Goal: Information Seeking & Learning: Learn about a topic

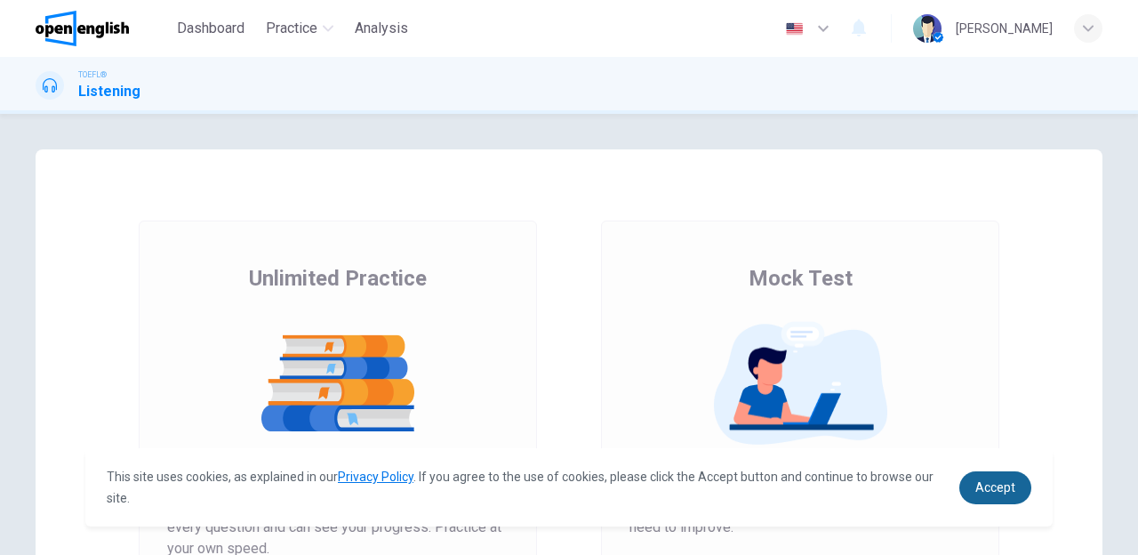
click at [983, 484] on span "Accept" at bounding box center [996, 487] width 40 height 14
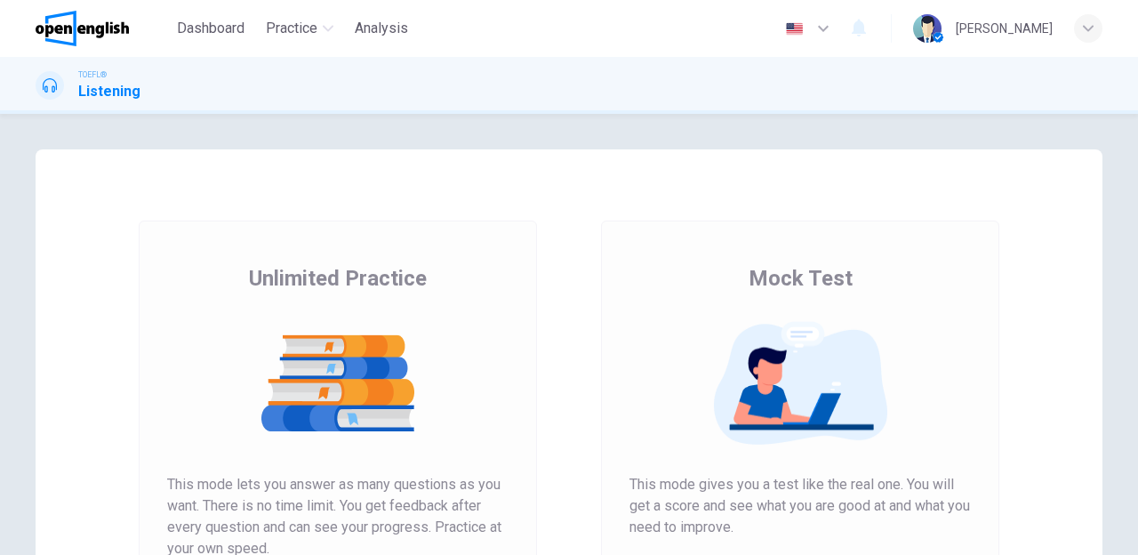
scroll to position [83, 0]
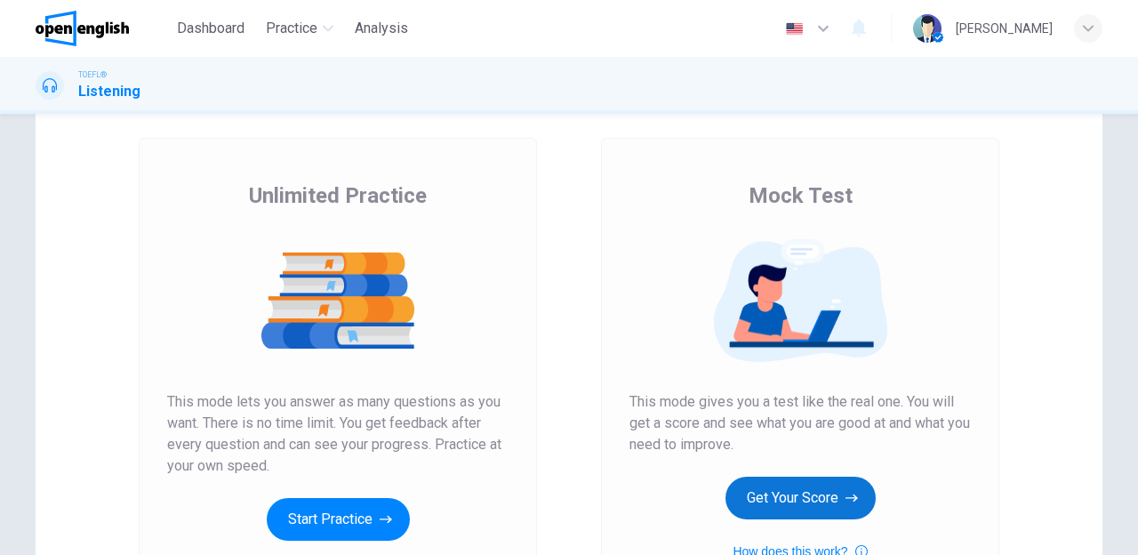
click at [847, 507] on button "Get Your Score" at bounding box center [801, 498] width 150 height 43
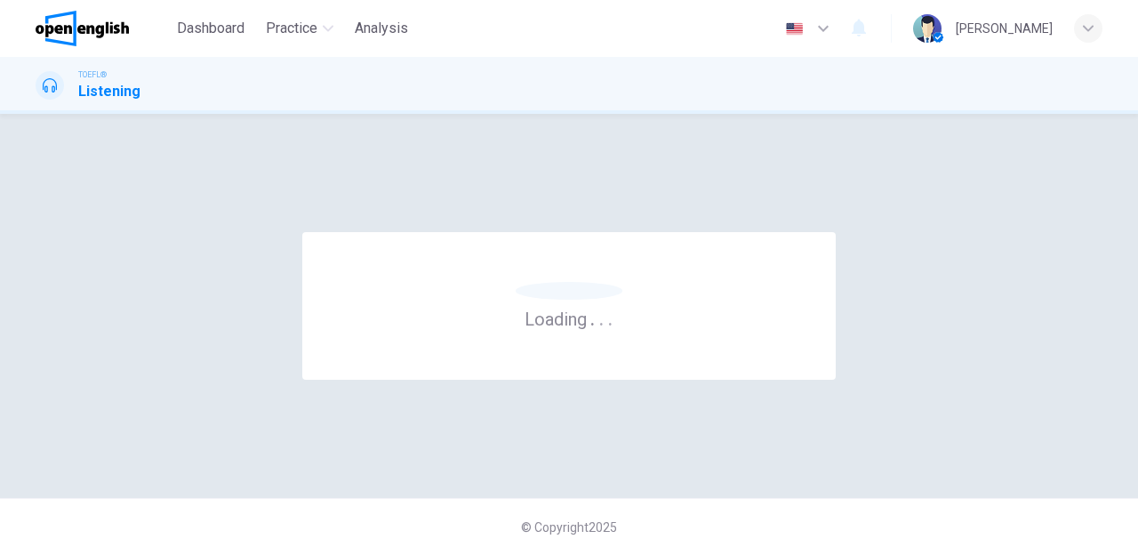
scroll to position [0, 0]
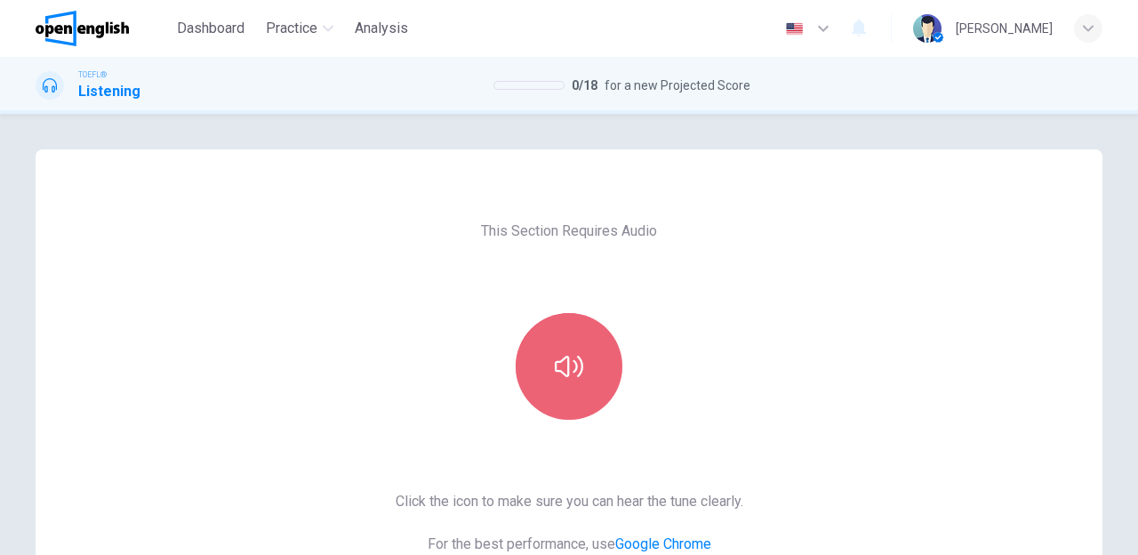
click at [590, 394] on button "button" at bounding box center [569, 366] width 107 height 107
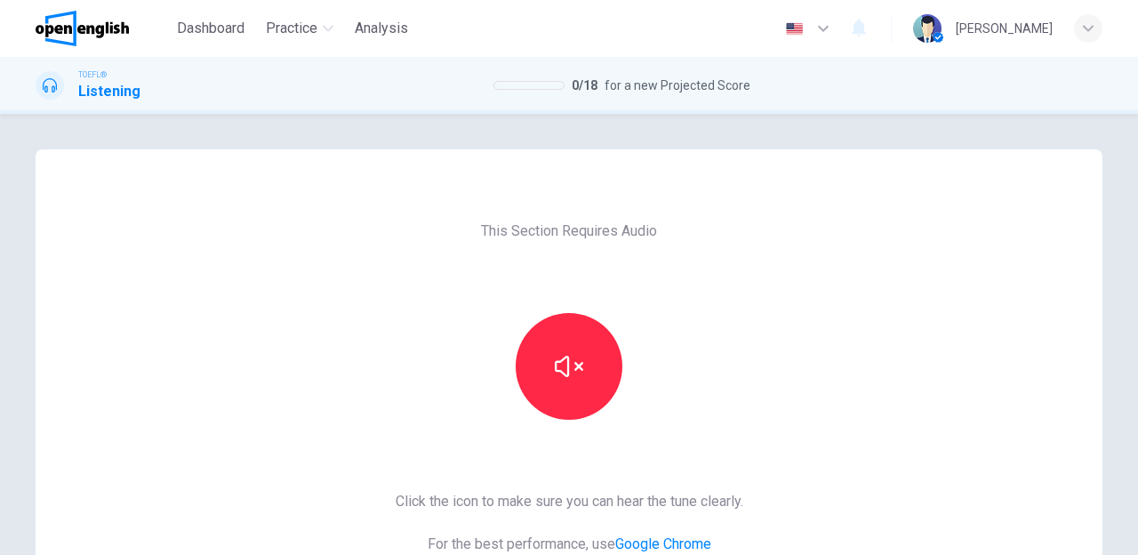
scroll to position [305, 0]
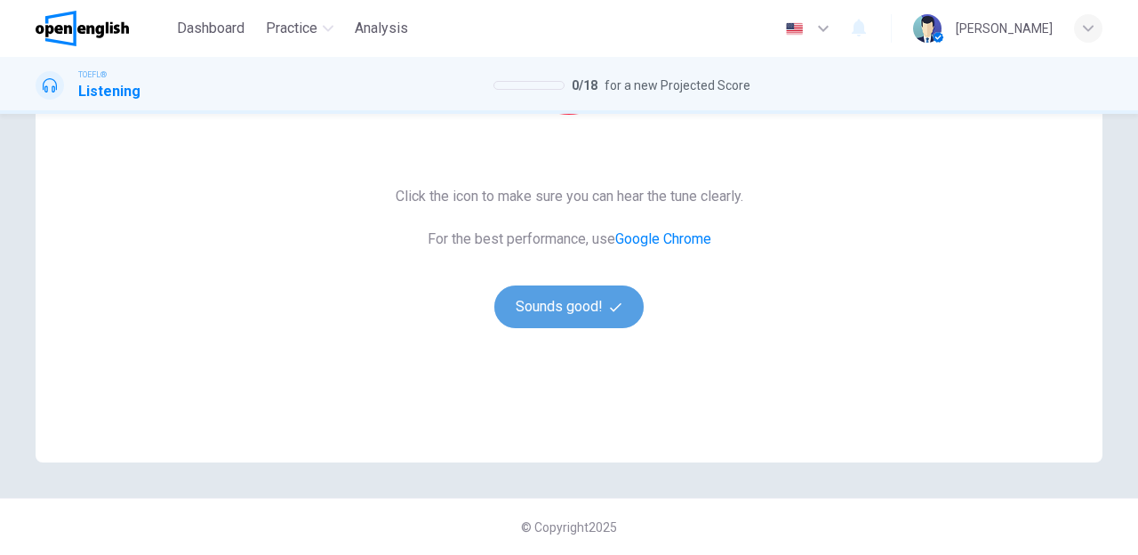
click at [590, 326] on button "Sounds good!" at bounding box center [569, 306] width 149 height 43
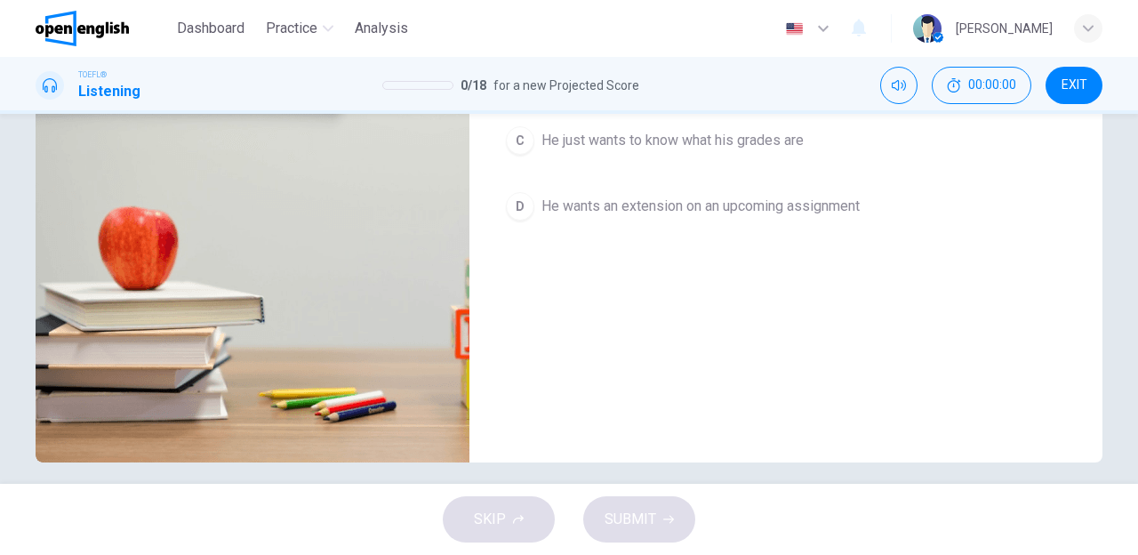
click at [500, 241] on div "A He's doing really well in the class and wants affirmation B He is struggling …" at bounding box center [786, 125] width 576 height 277
click at [54, 15] on icon "button" at bounding box center [57, 8] width 14 height 14
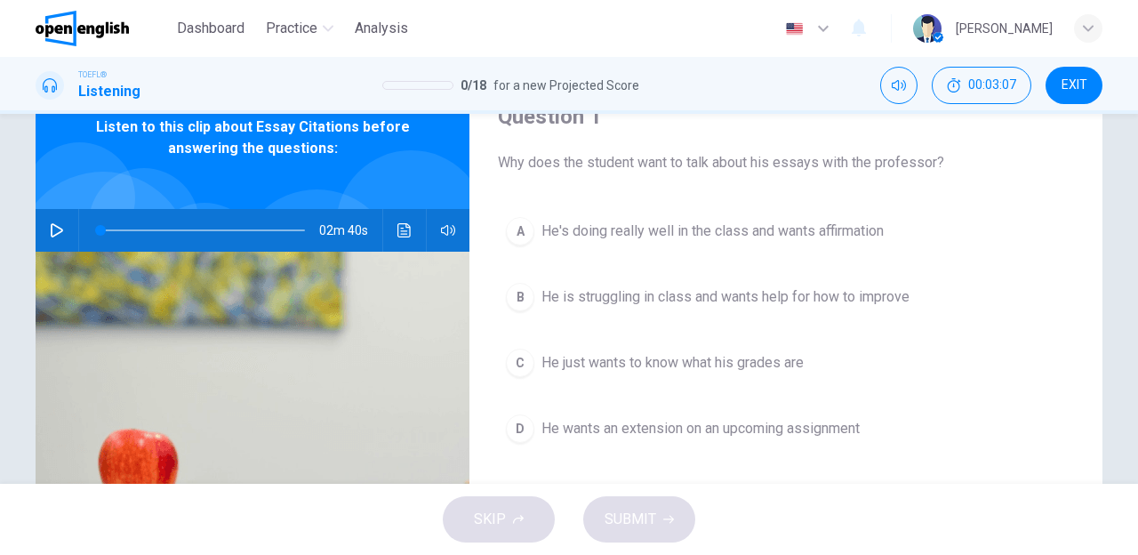
click at [494, 241] on div "Question 1 Why does the student want to talk about his essays with the professo…" at bounding box center [786, 376] width 633 height 618
click at [51, 229] on icon "button" at bounding box center [57, 230] width 12 height 14
click at [55, 229] on icon "button" at bounding box center [57, 230] width 14 height 14
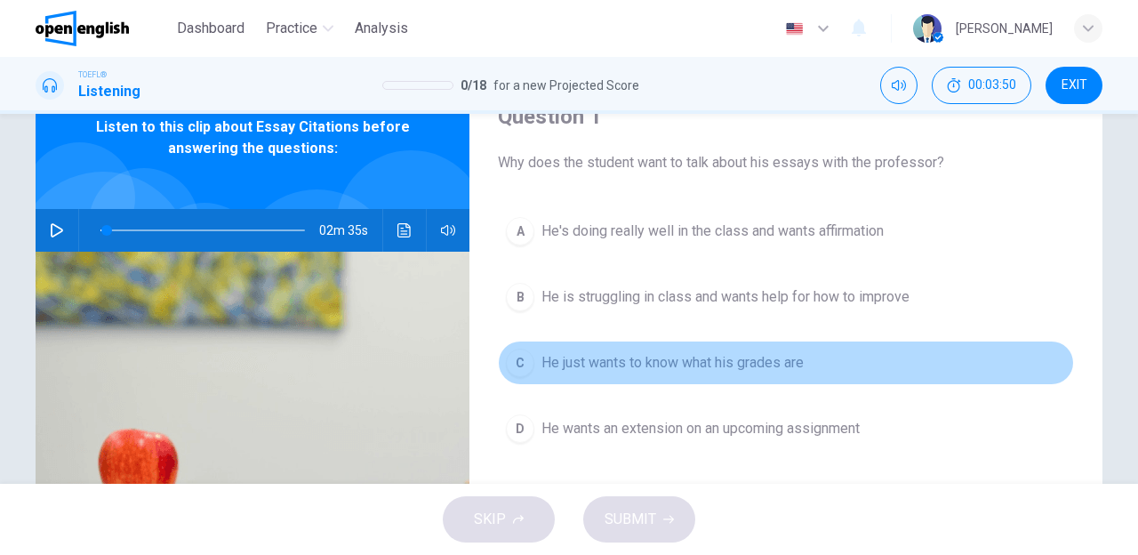
click at [525, 368] on div "C" at bounding box center [520, 363] width 28 height 28
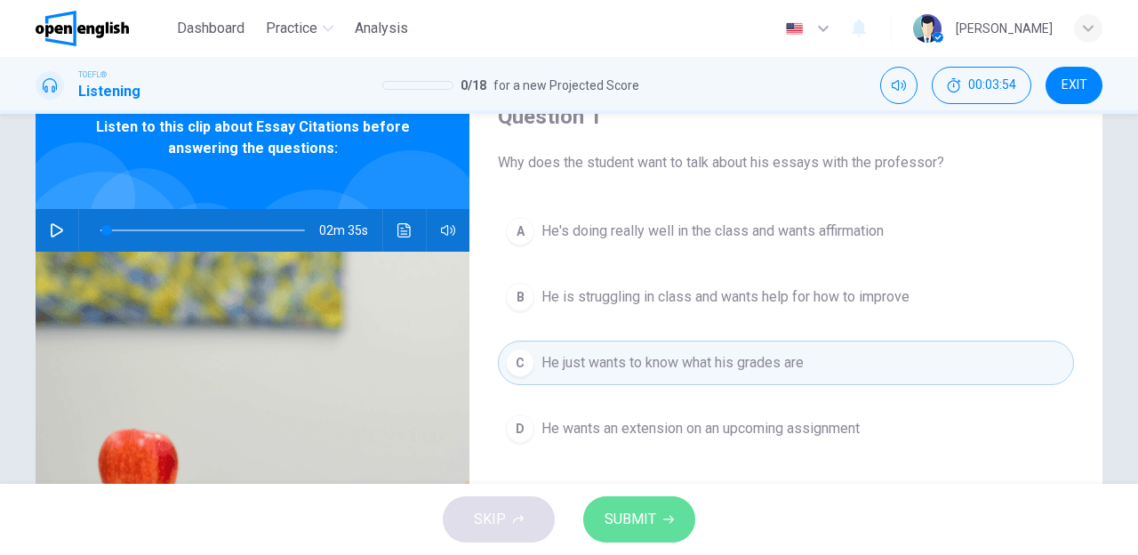
click at [630, 532] on button "SUBMIT" at bounding box center [639, 519] width 112 height 46
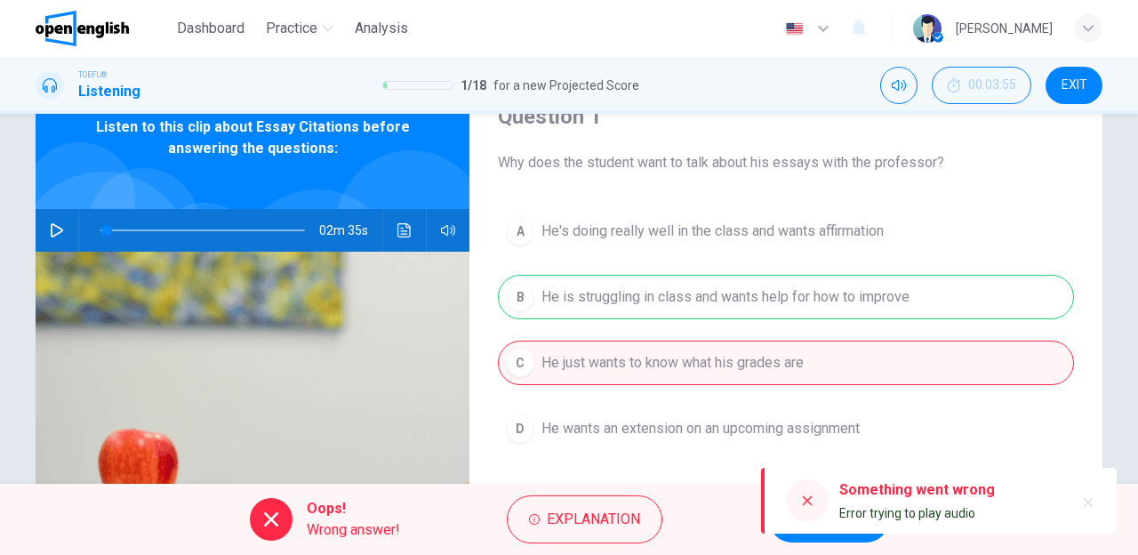
click at [630, 532] on button "Explanation" at bounding box center [585, 519] width 156 height 48
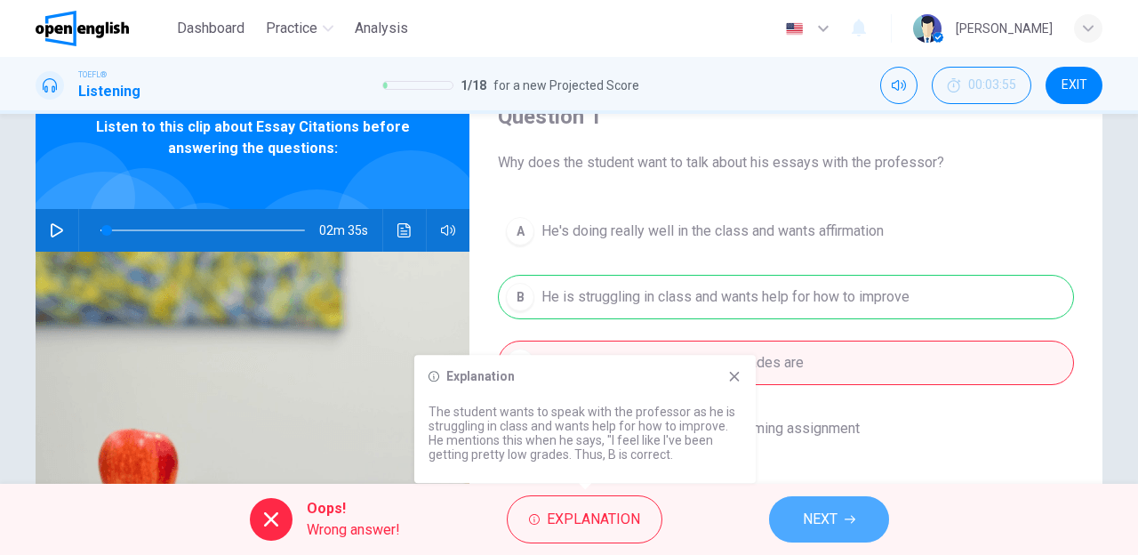
click at [797, 532] on button "NEXT" at bounding box center [829, 519] width 120 height 46
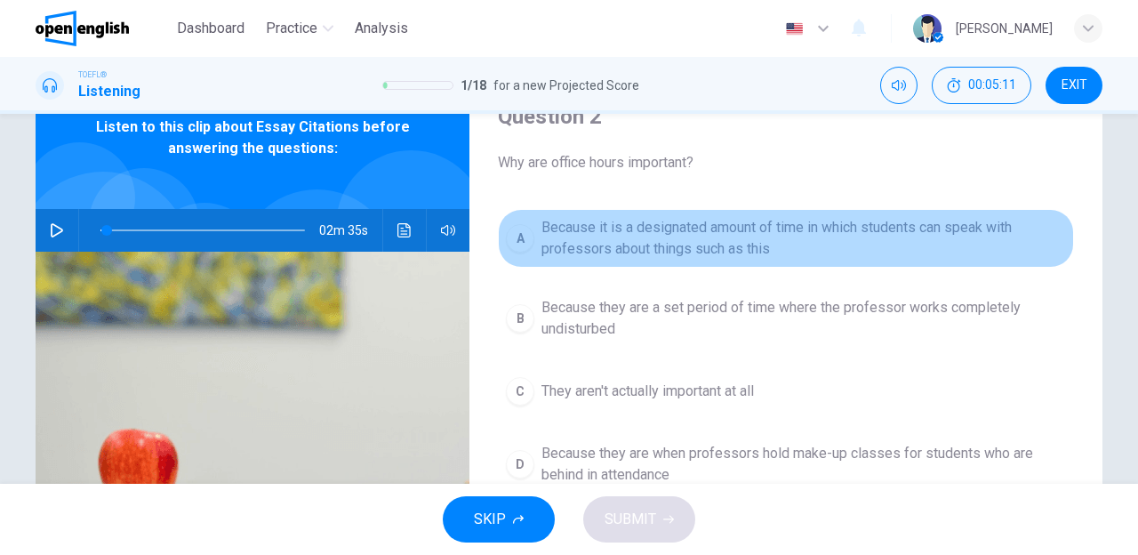
click at [525, 230] on div "A" at bounding box center [520, 238] width 28 height 28
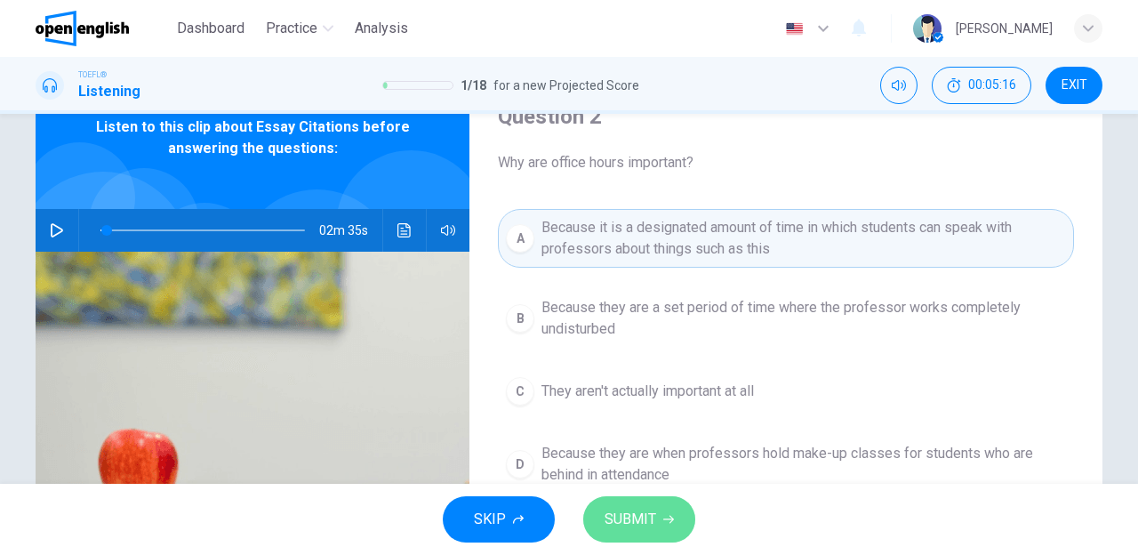
click at [596, 507] on button "SUBMIT" at bounding box center [639, 519] width 112 height 46
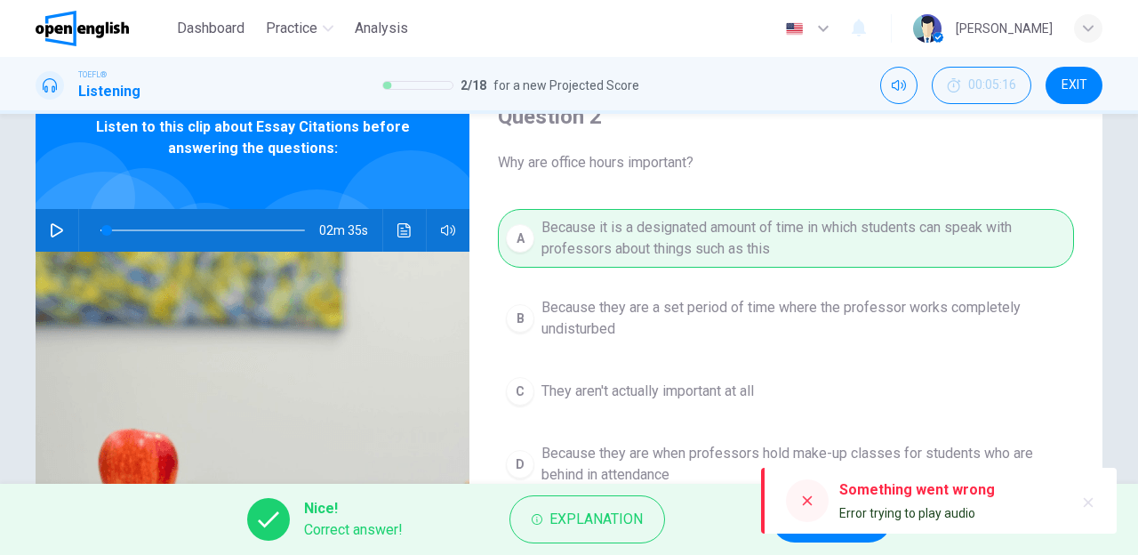
click at [784, 507] on div "Something went wrong Error trying to play audio" at bounding box center [939, 501] width 356 height 66
click at [808, 507] on icon at bounding box center [807, 501] width 14 height 14
click at [808, 543] on div "Nice! Correct answer! Explanation NEXT" at bounding box center [569, 519] width 1138 height 71
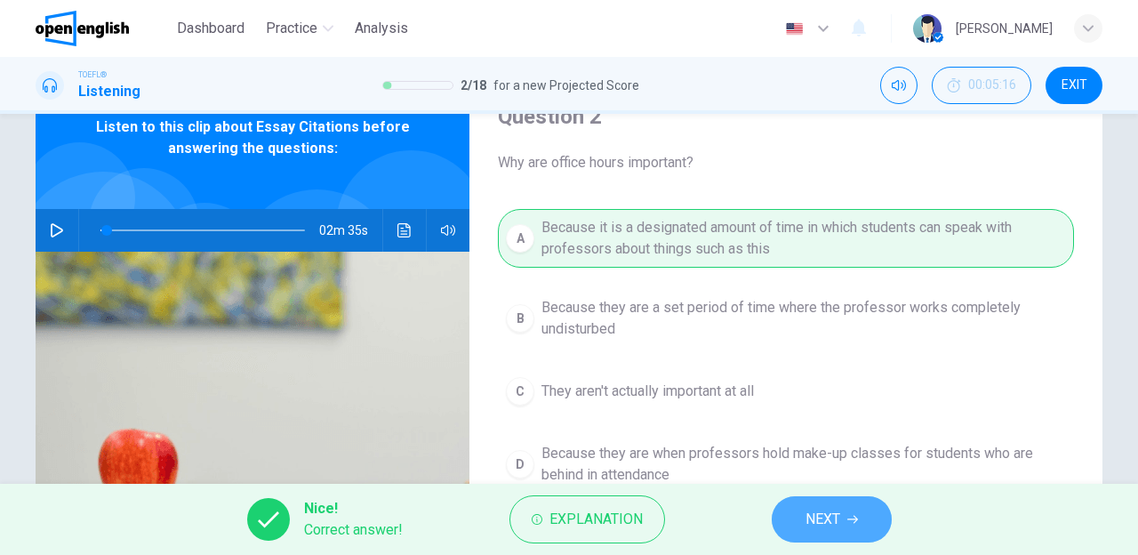
click at [808, 530] on span "NEXT" at bounding box center [823, 519] width 35 height 25
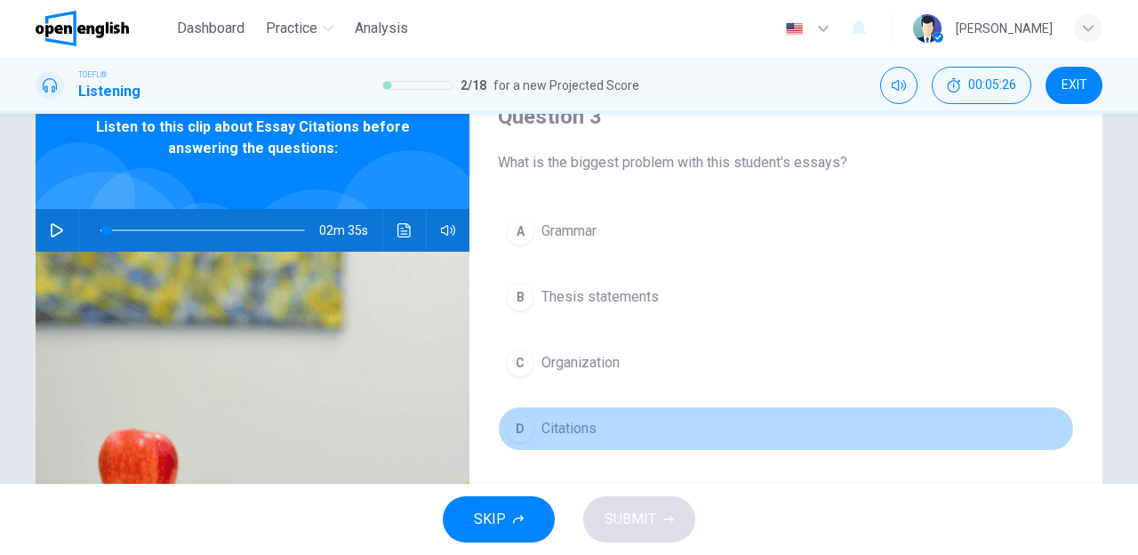
click at [514, 424] on div "D" at bounding box center [520, 428] width 28 height 28
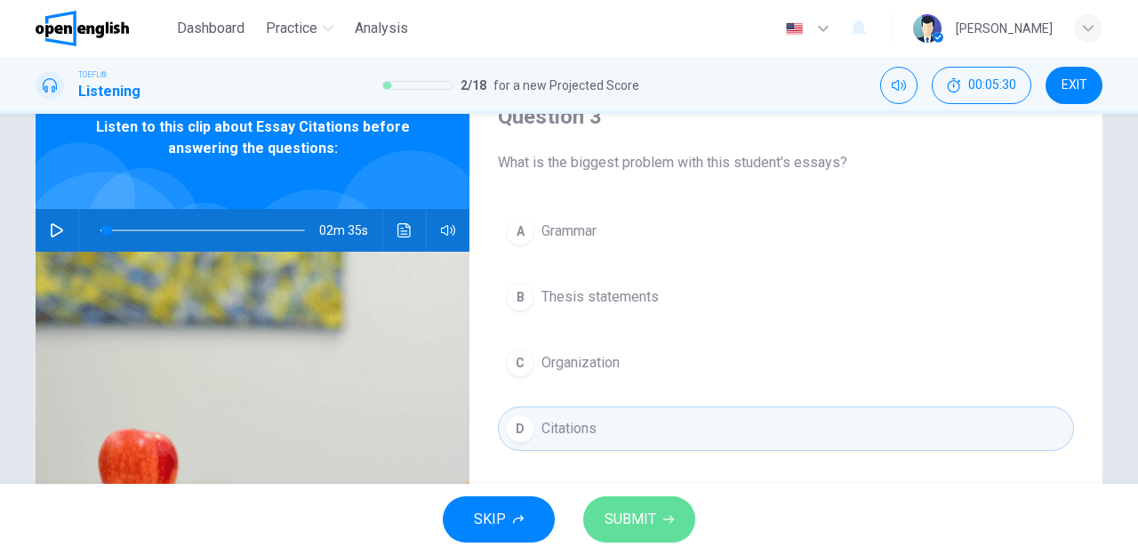
click at [614, 503] on button "SUBMIT" at bounding box center [639, 519] width 112 height 46
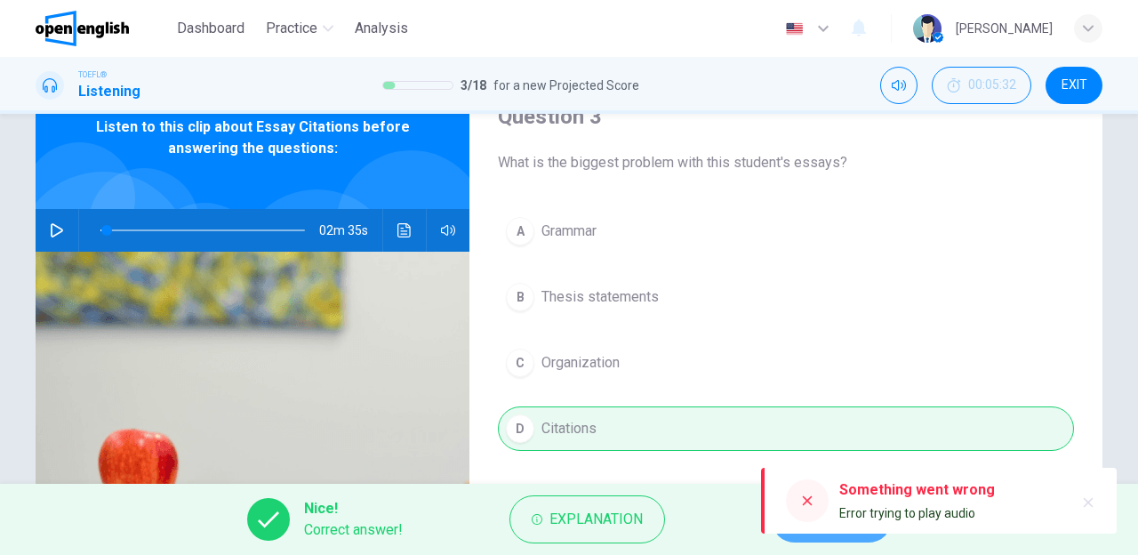
click at [834, 539] on button "NEXT" at bounding box center [832, 519] width 120 height 46
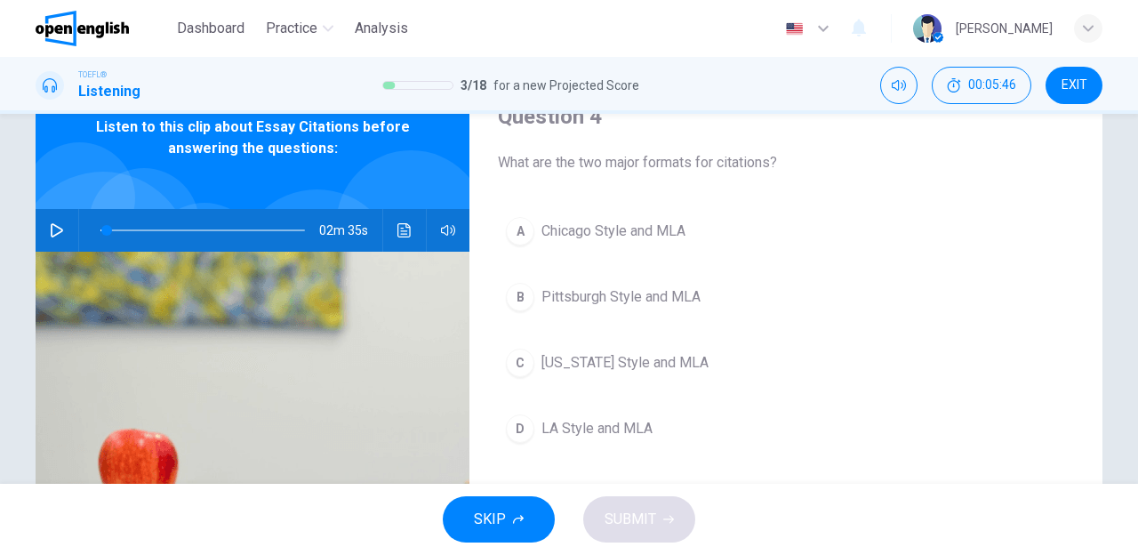
click at [546, 234] on span "Chicago Style and MLA" at bounding box center [614, 231] width 144 height 21
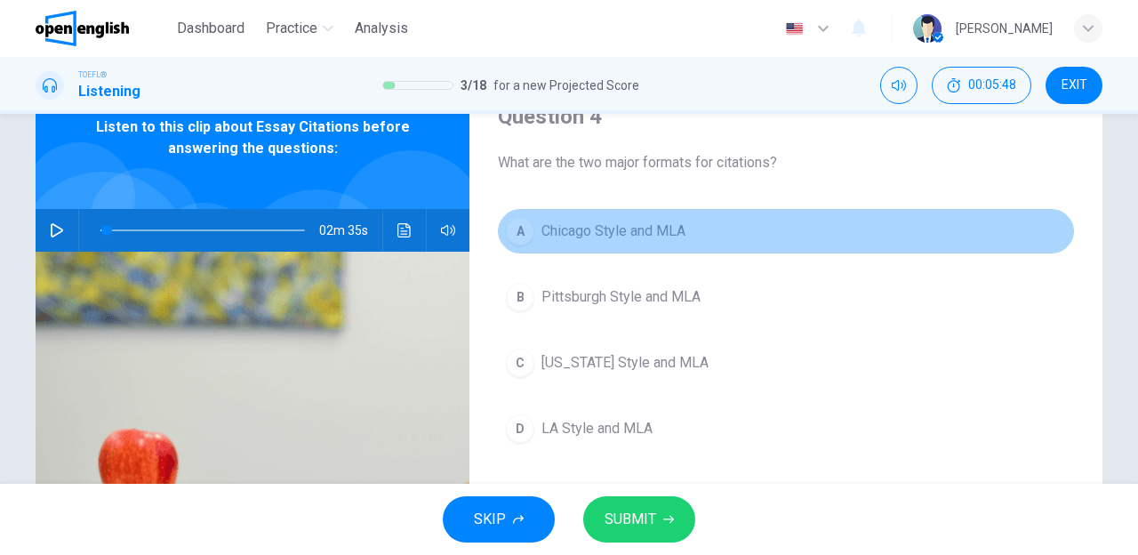
click at [535, 234] on button "A Chicago Style and MLA" at bounding box center [786, 231] width 576 height 44
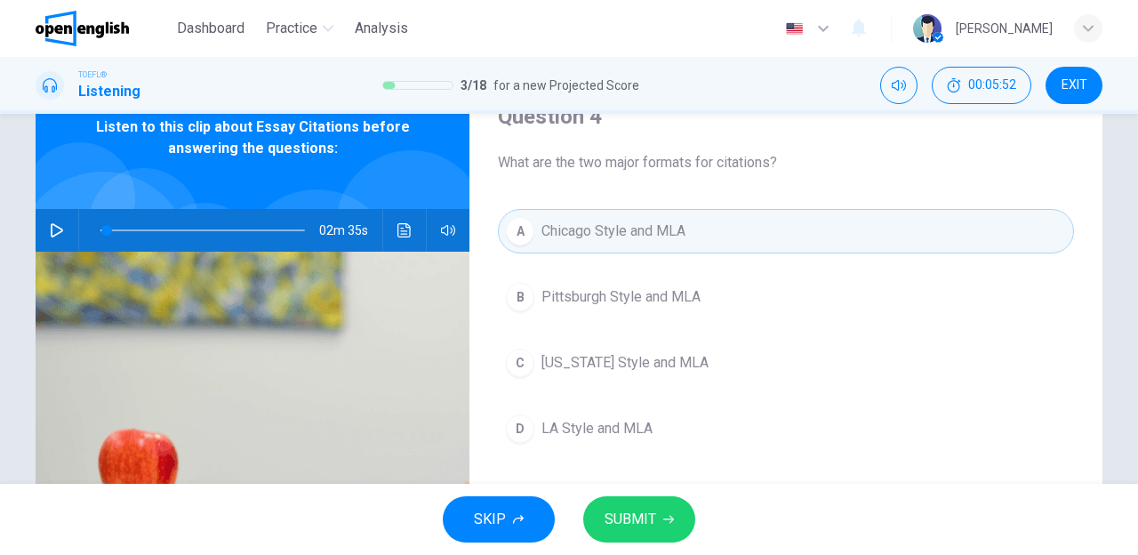
click at [655, 532] on button "SUBMIT" at bounding box center [639, 519] width 112 height 46
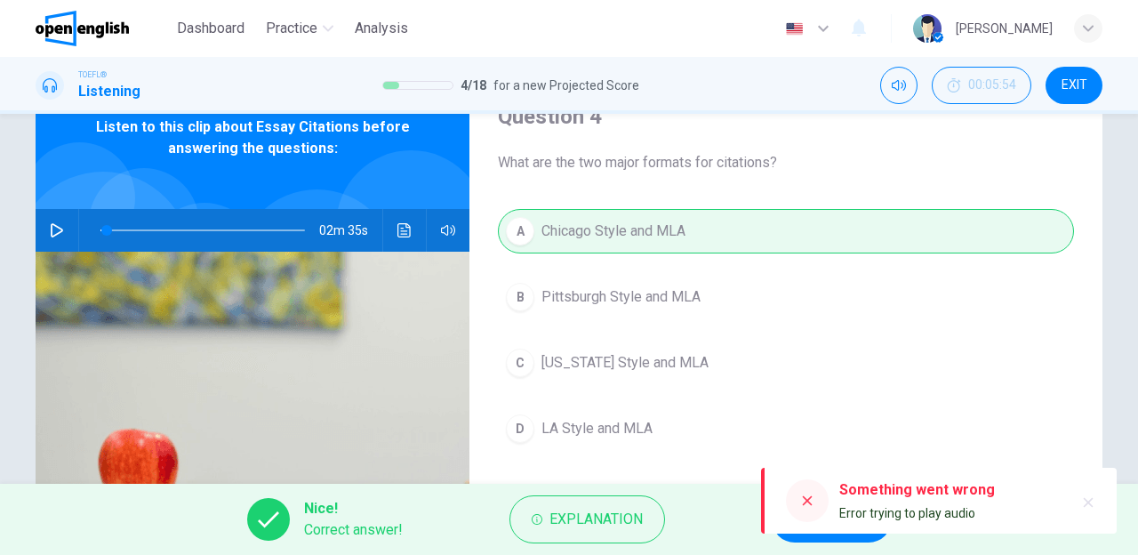
click at [813, 532] on div "Something went wrong Error trying to play audio" at bounding box center [939, 501] width 356 height 66
click at [813, 544] on div "Nice! Correct answer! Explanation NEXT" at bounding box center [569, 519] width 1138 height 71
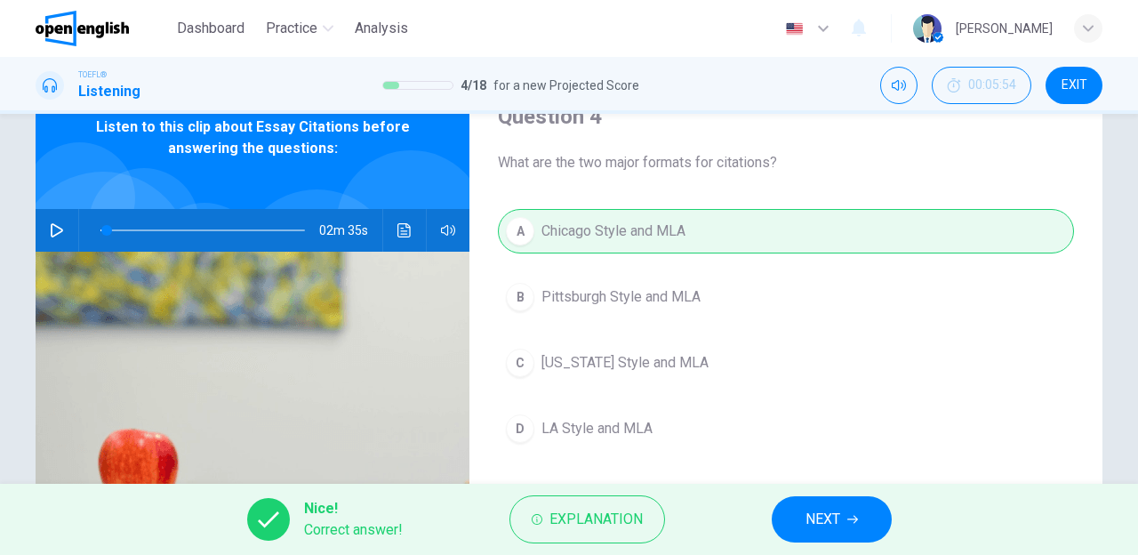
click at [813, 532] on button "NEXT" at bounding box center [832, 519] width 120 height 46
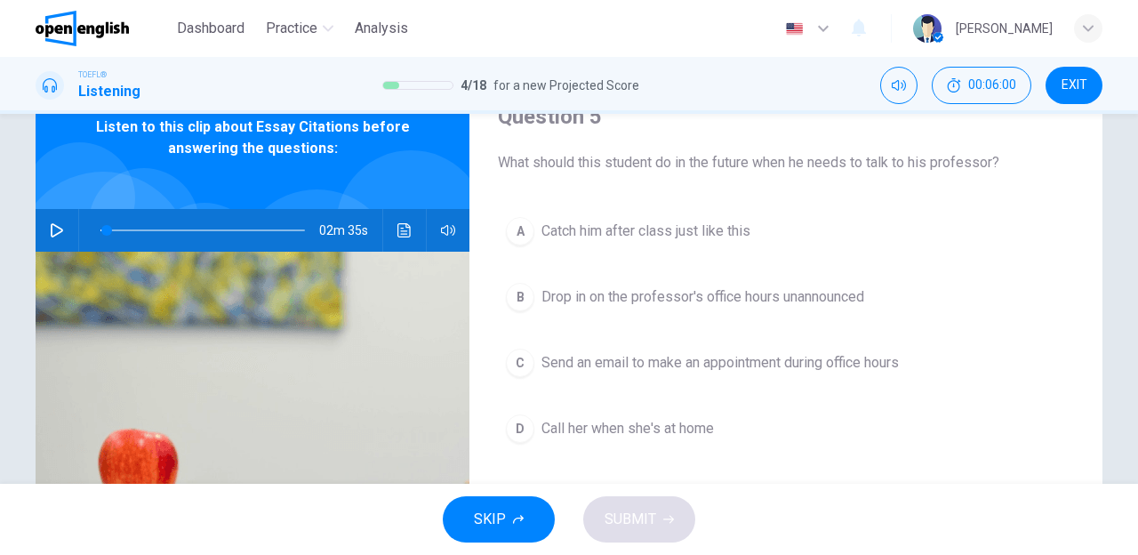
click at [813, 364] on span "Send an email to make an appointment during office hours" at bounding box center [721, 362] width 358 height 21
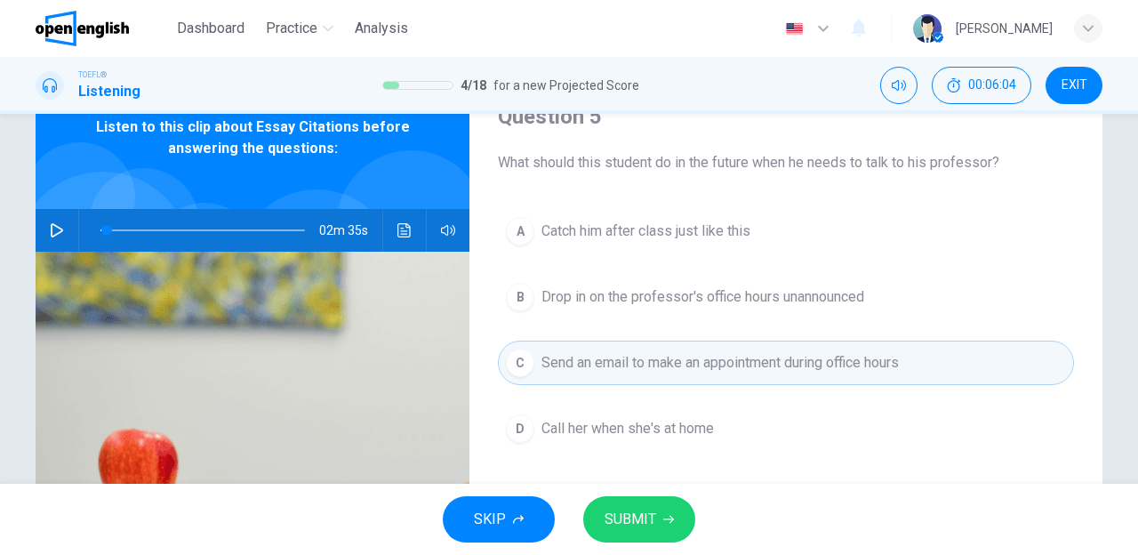
click at [606, 510] on span "SUBMIT" at bounding box center [631, 519] width 52 height 25
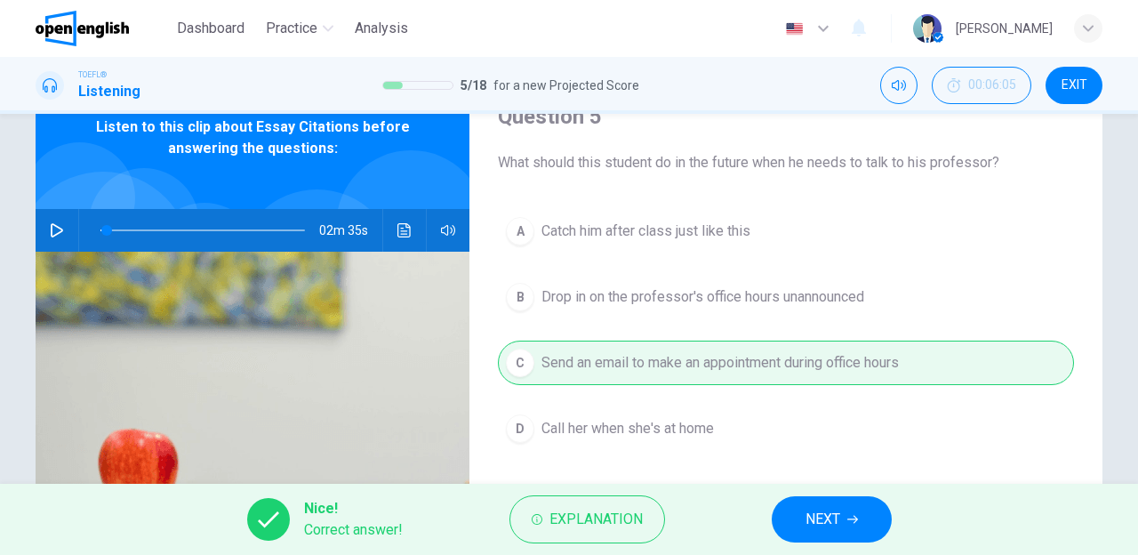
type input "*"
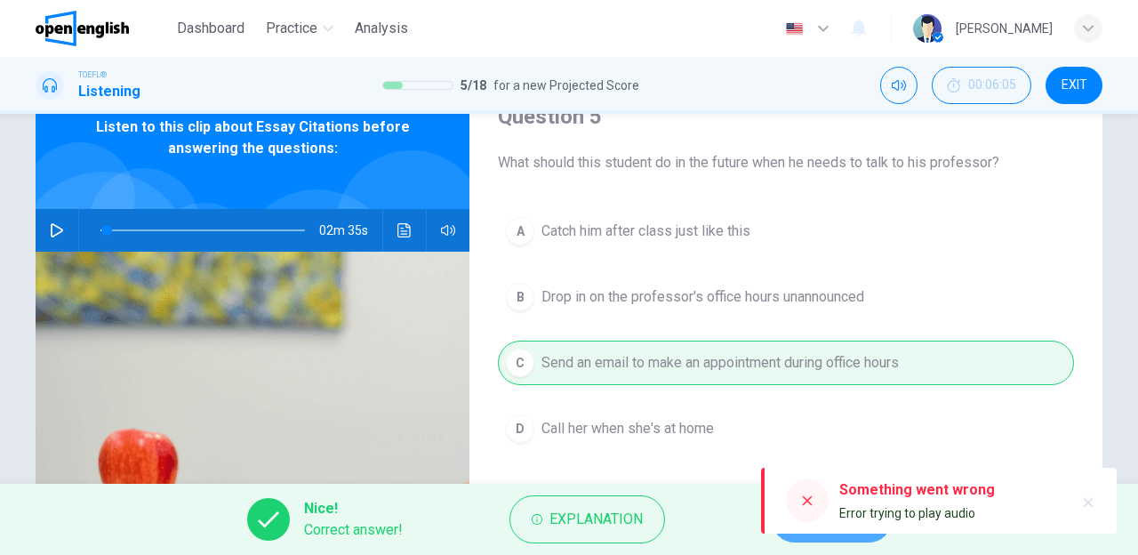
click at [799, 534] on button "NEXT" at bounding box center [832, 519] width 120 height 46
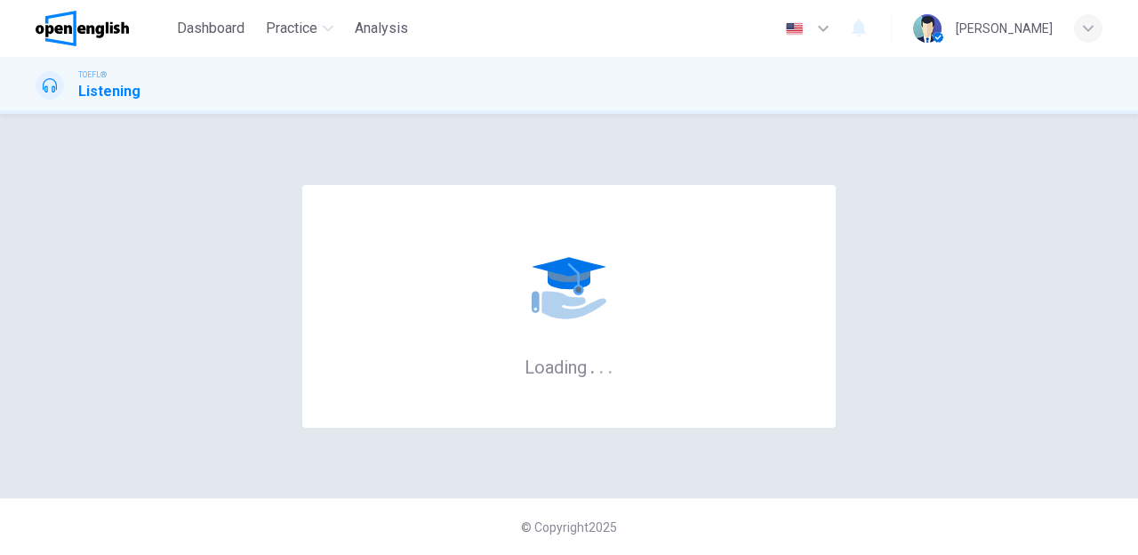
scroll to position [0, 0]
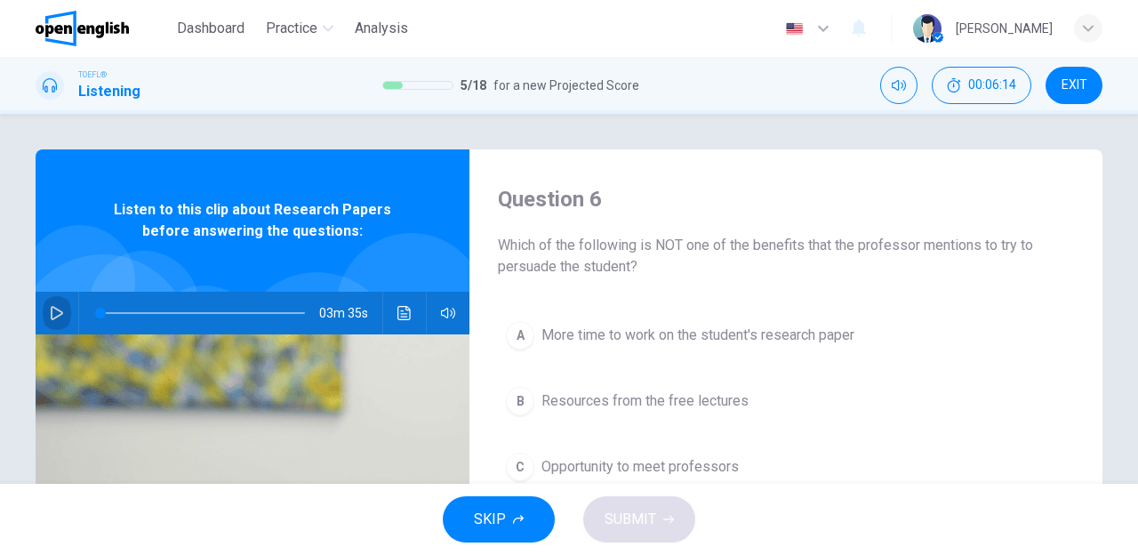
click at [45, 310] on button "button" at bounding box center [57, 313] width 28 height 43
click at [527, 441] on div "A More time to work on the student's research paper B Resources from the free l…" at bounding box center [786, 451] width 576 height 277
click at [527, 329] on div "A" at bounding box center [520, 335] width 28 height 28
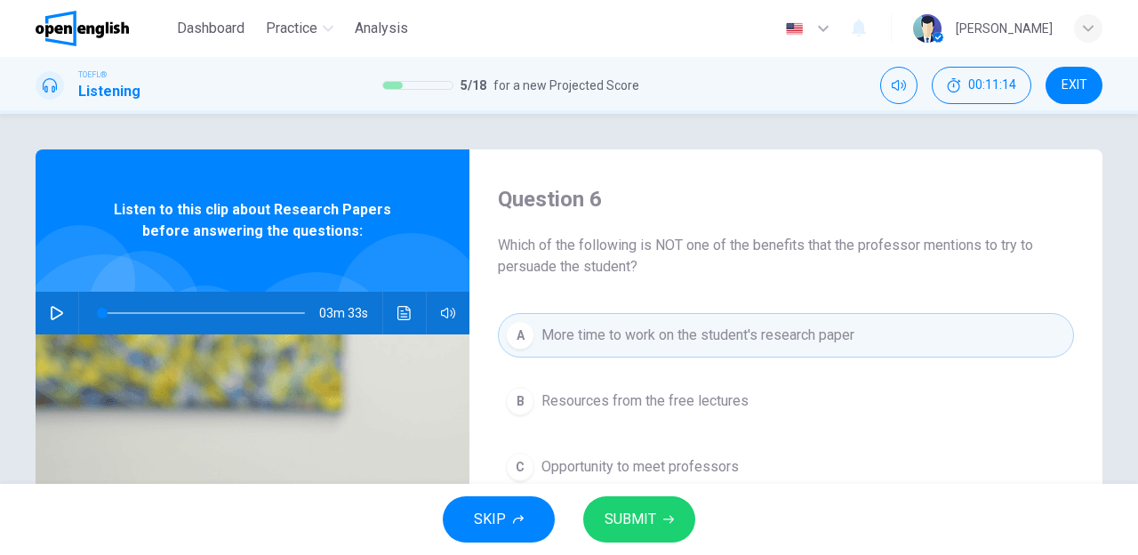
click at [598, 518] on button "SUBMIT" at bounding box center [639, 519] width 112 height 46
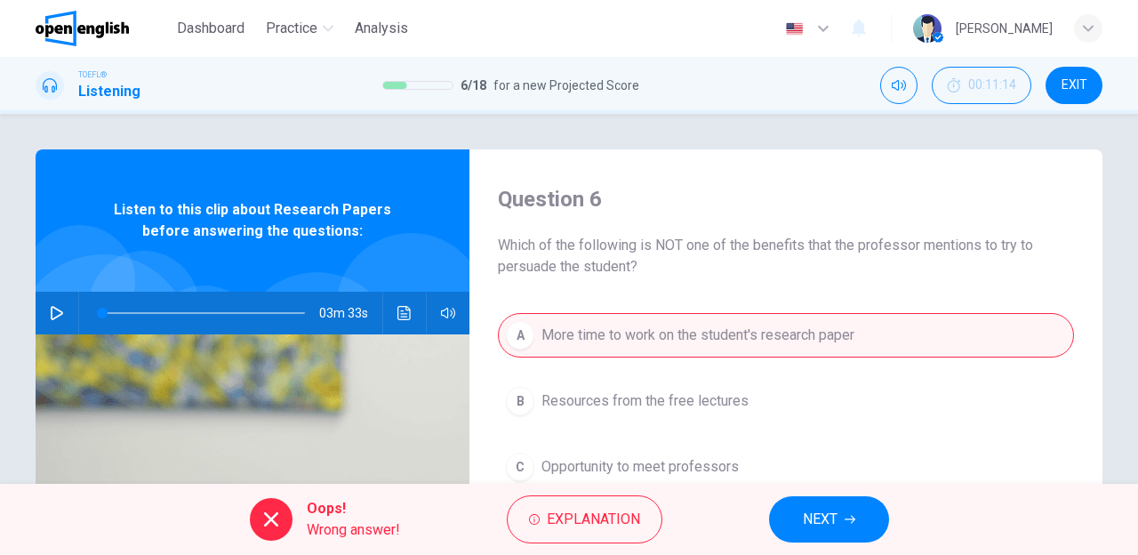
click at [598, 449] on div "A More time to work on the student's research paper B Resources from the free l…" at bounding box center [786, 451] width 576 height 277
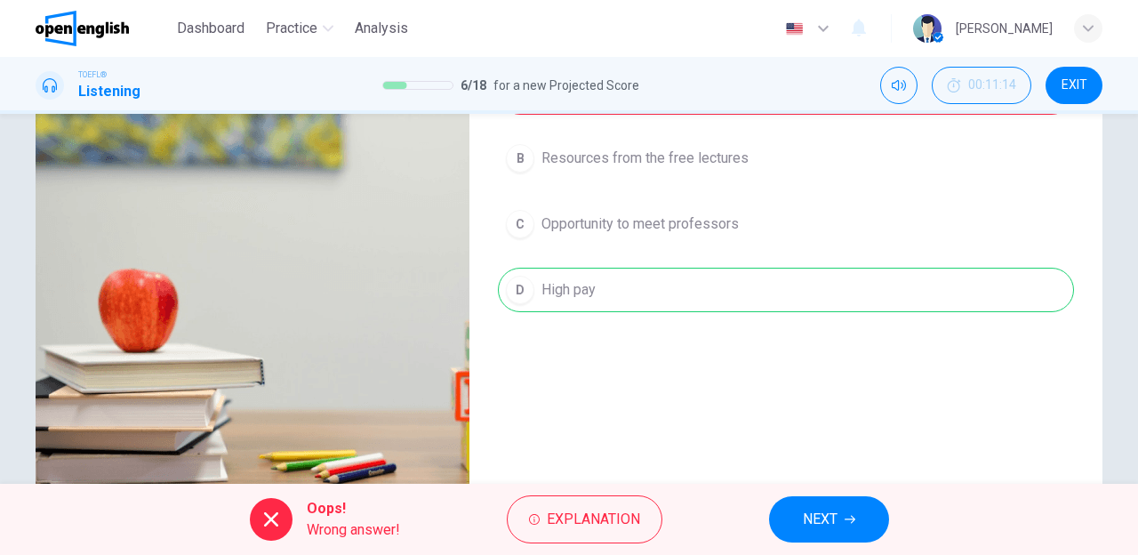
scroll to position [319, 0]
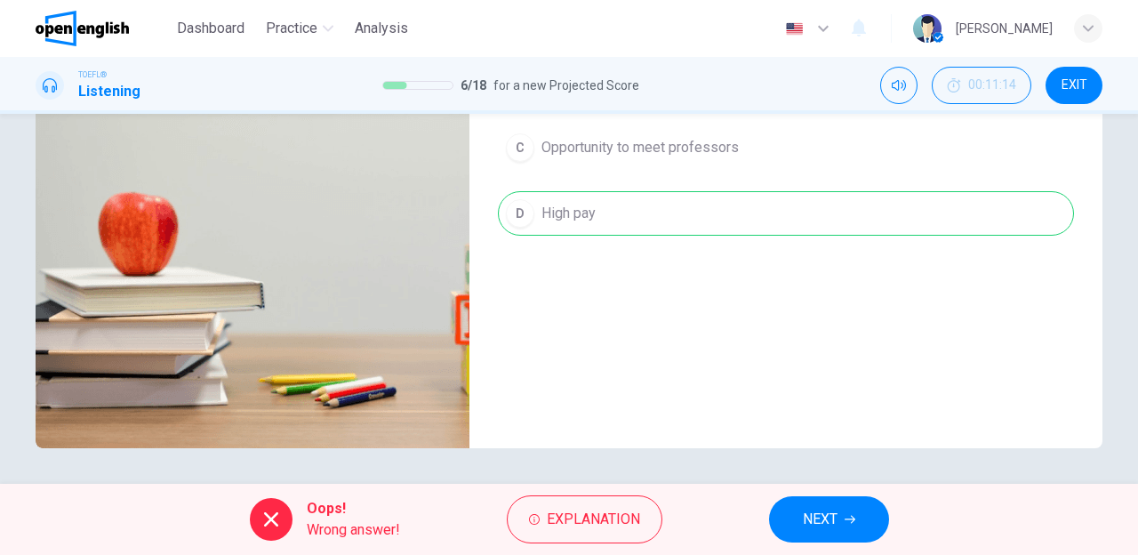
click at [797, 499] on button "NEXT" at bounding box center [829, 519] width 120 height 46
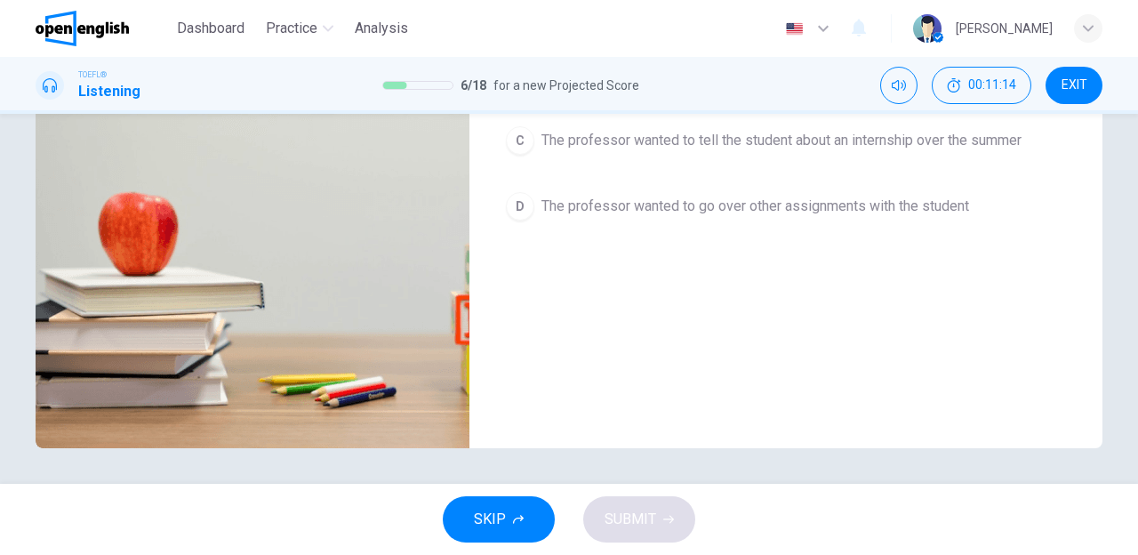
scroll to position [298, 0]
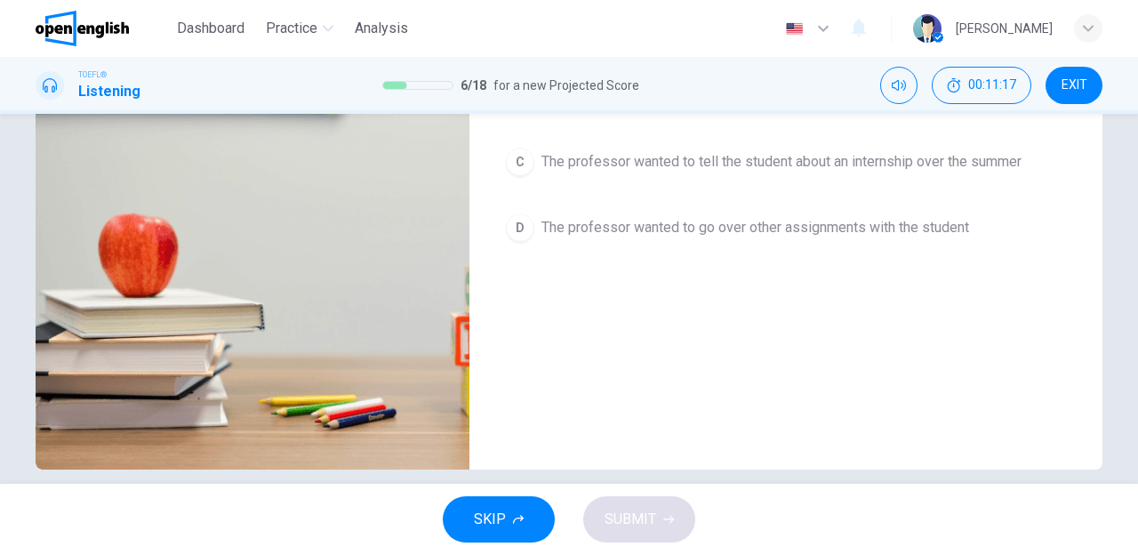
click at [797, 439] on div "Question 7 What else did the professor want to talk to the student about? A The…" at bounding box center [786, 160] width 633 height 618
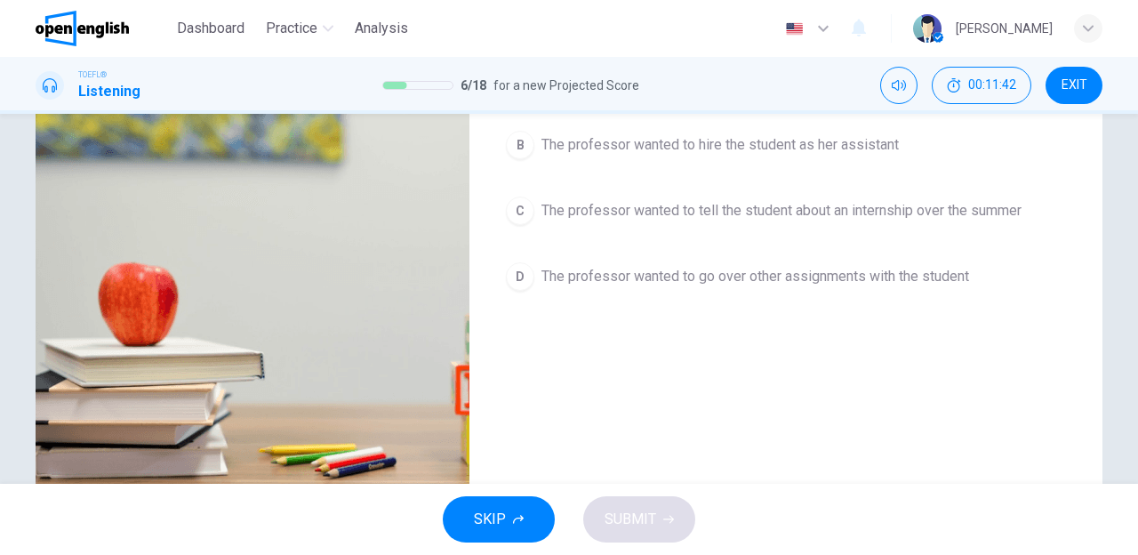
scroll to position [83, 0]
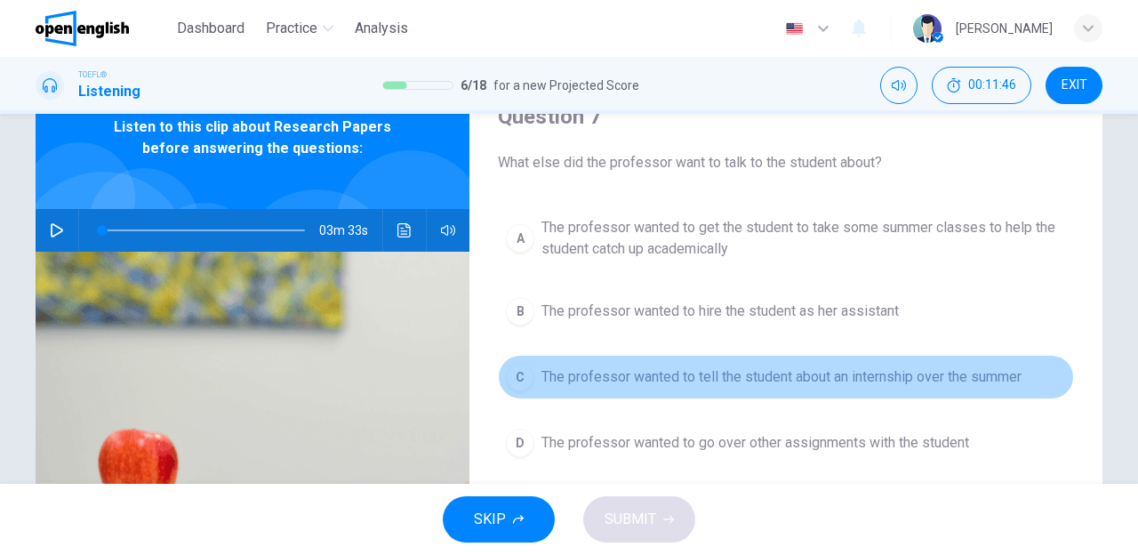
click at [797, 381] on span "The professor wanted to tell the student about an internship over the summer" at bounding box center [782, 376] width 480 height 21
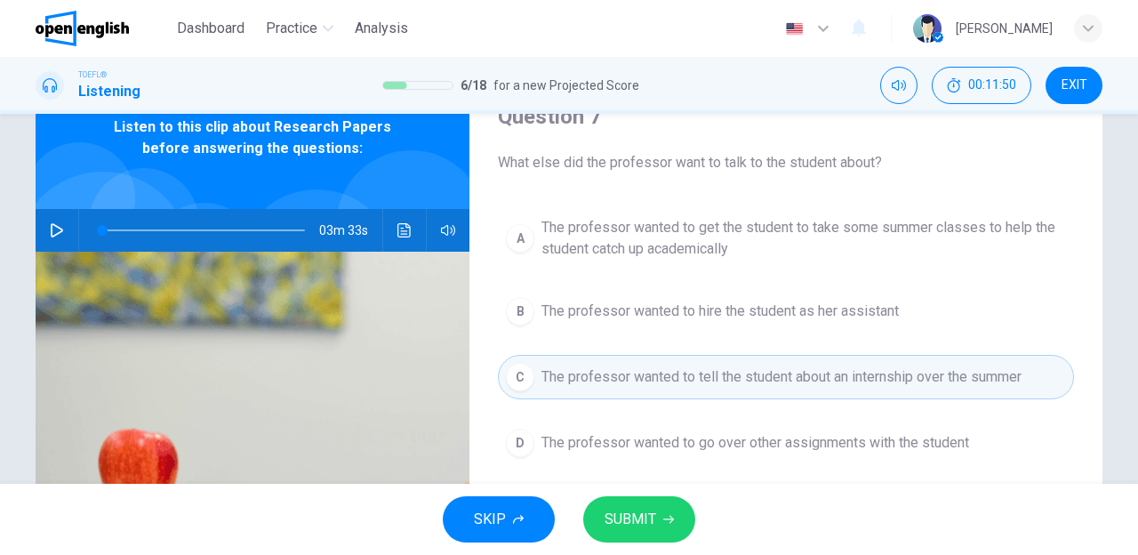
click at [665, 510] on button "SUBMIT" at bounding box center [639, 519] width 112 height 46
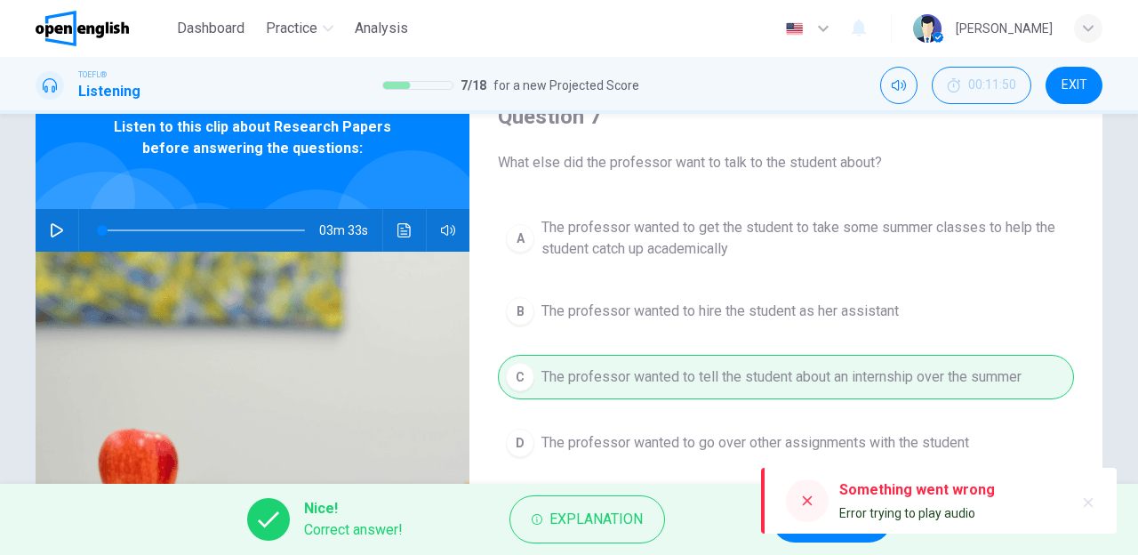
click at [795, 510] on div at bounding box center [807, 500] width 43 height 43
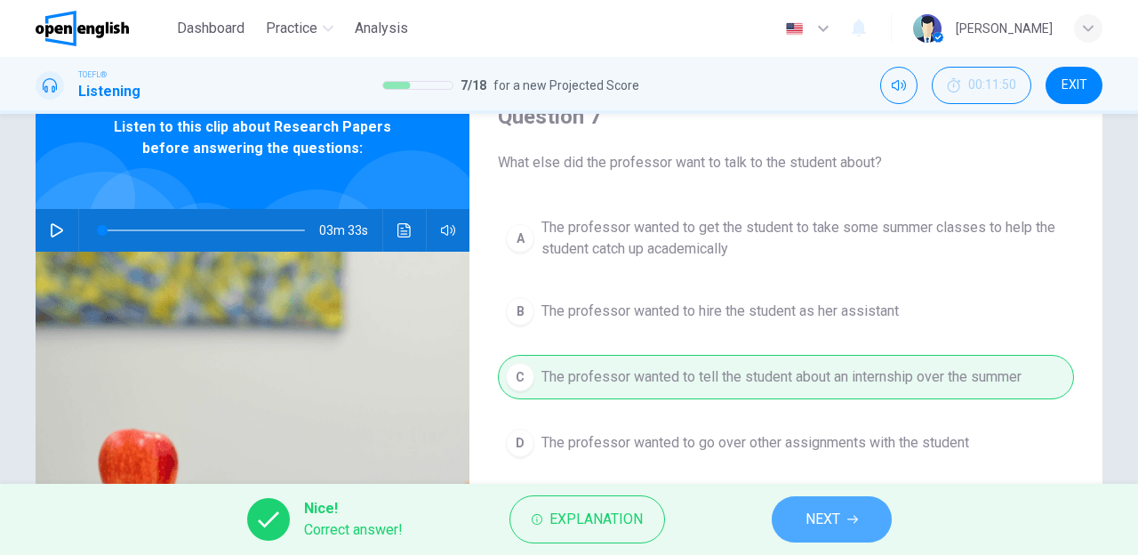
click at [795, 534] on button "NEXT" at bounding box center [832, 519] width 120 height 46
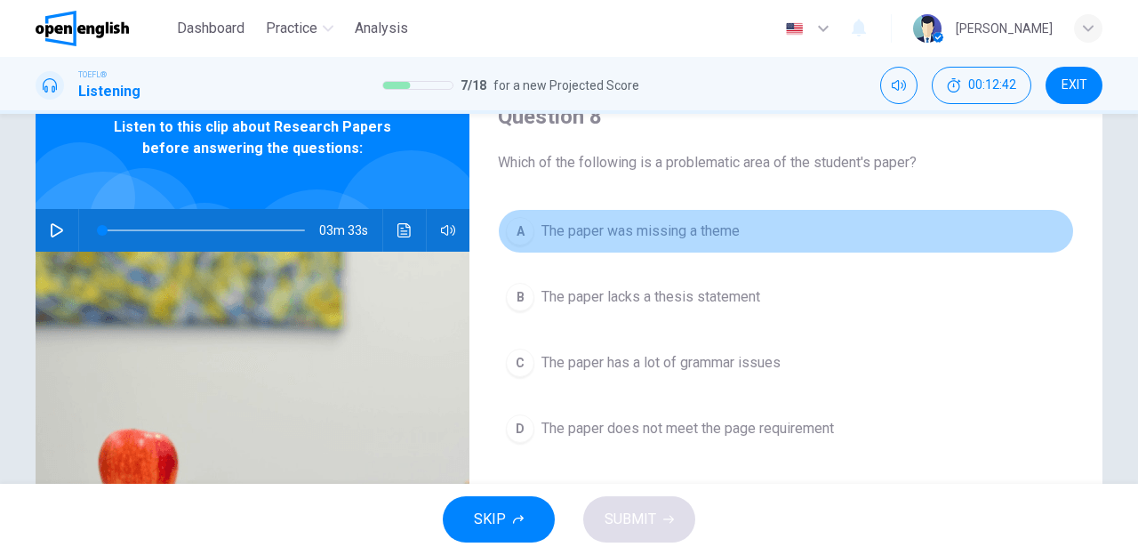
click at [679, 231] on span "The paper was missing a theme" at bounding box center [641, 231] width 198 height 21
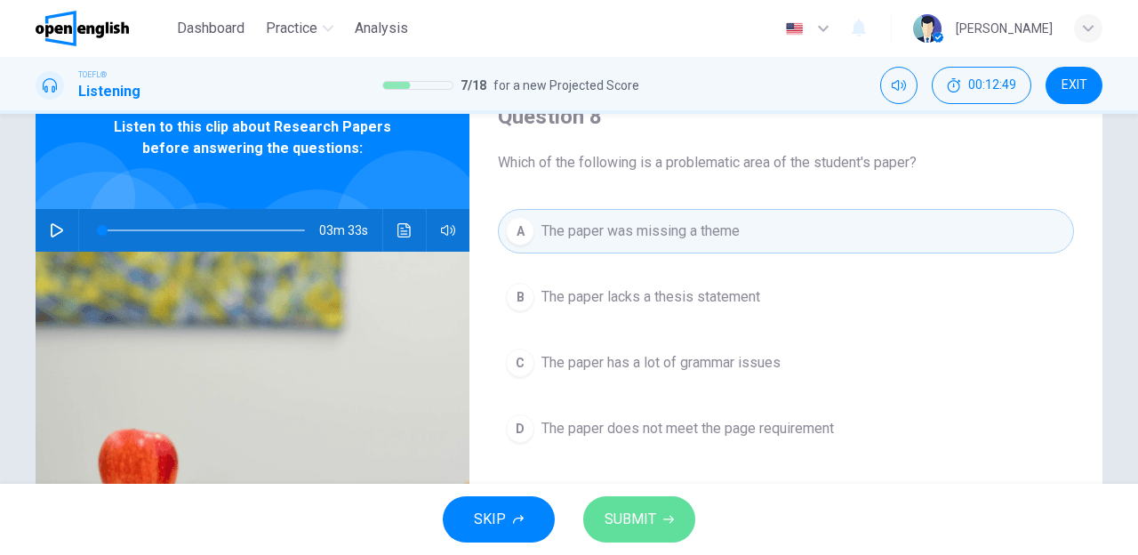
click at [667, 518] on icon "button" at bounding box center [668, 519] width 11 height 11
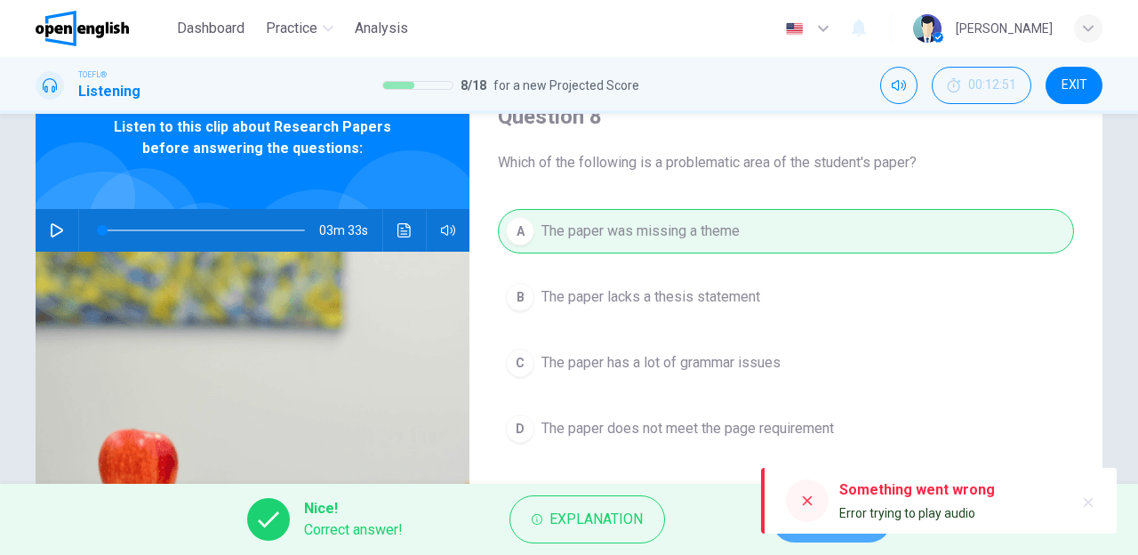
click at [800, 542] on button "NEXT" at bounding box center [832, 519] width 120 height 46
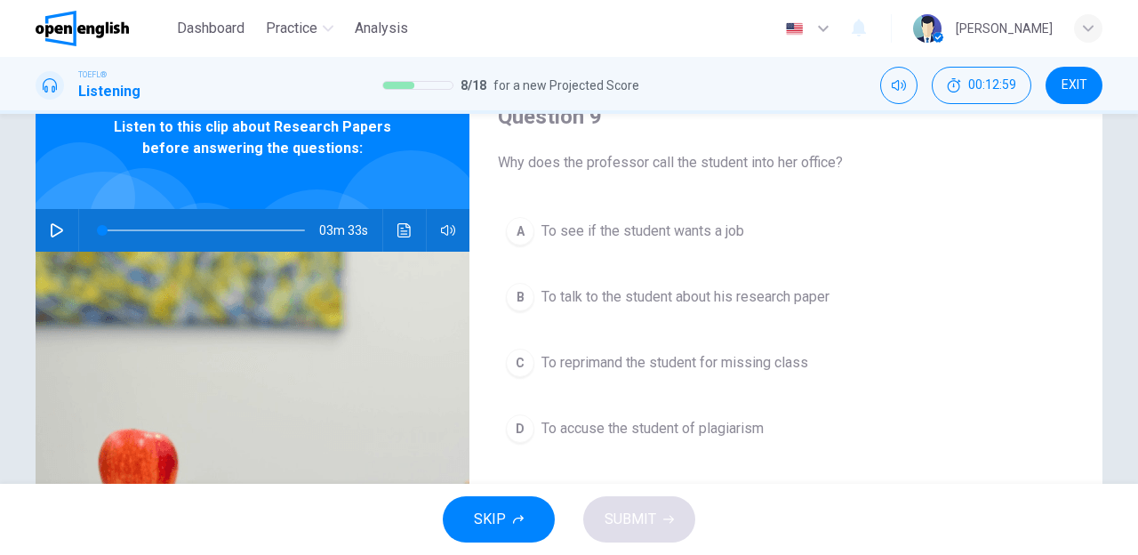
click at [701, 310] on button "B To talk to the student about his research paper" at bounding box center [786, 297] width 576 height 44
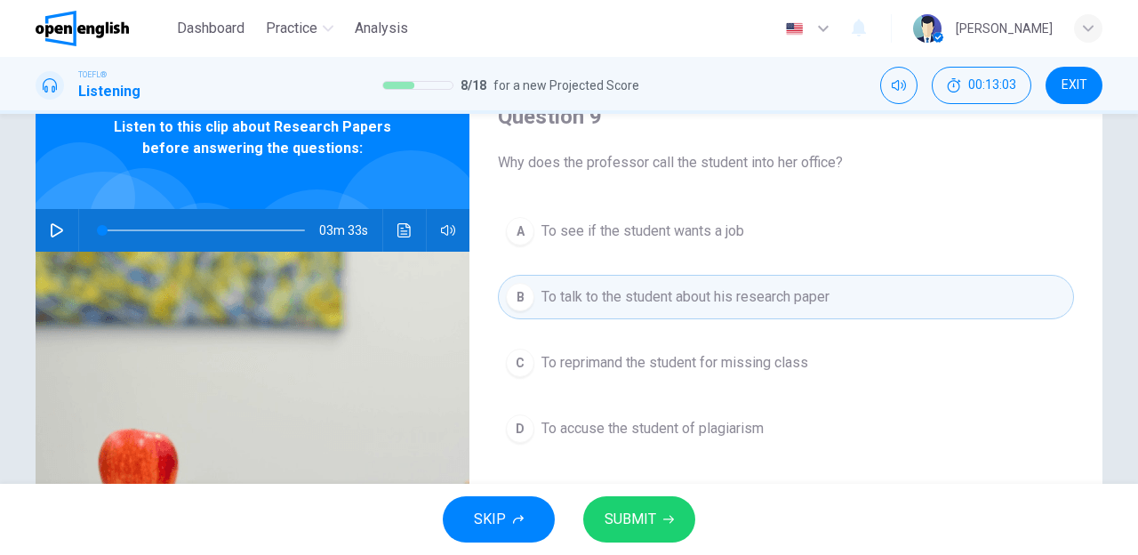
click at [633, 516] on span "SUBMIT" at bounding box center [631, 519] width 52 height 25
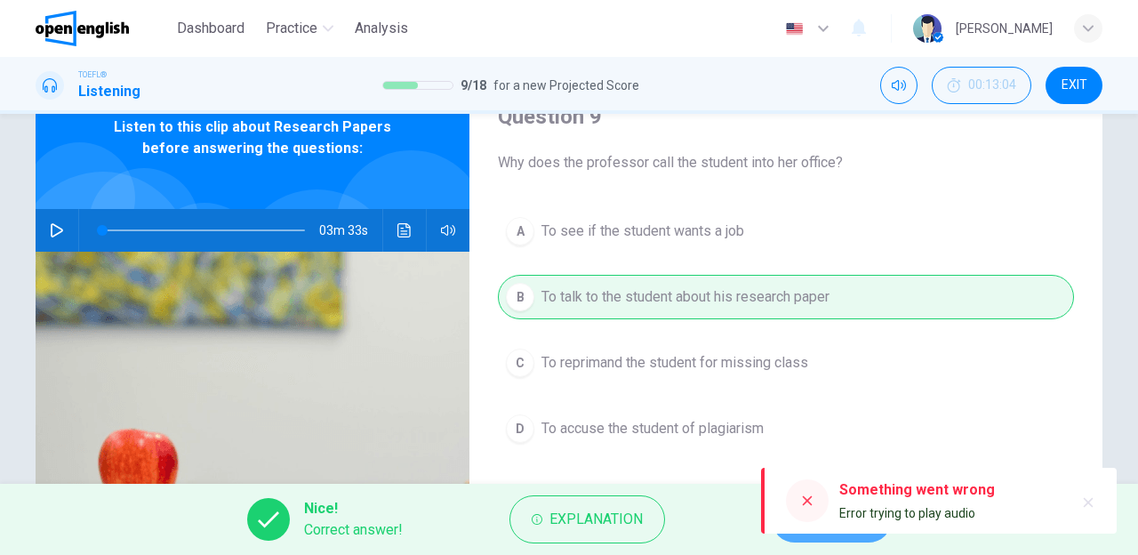
click at [806, 539] on button "NEXT" at bounding box center [832, 519] width 120 height 46
type input "*"
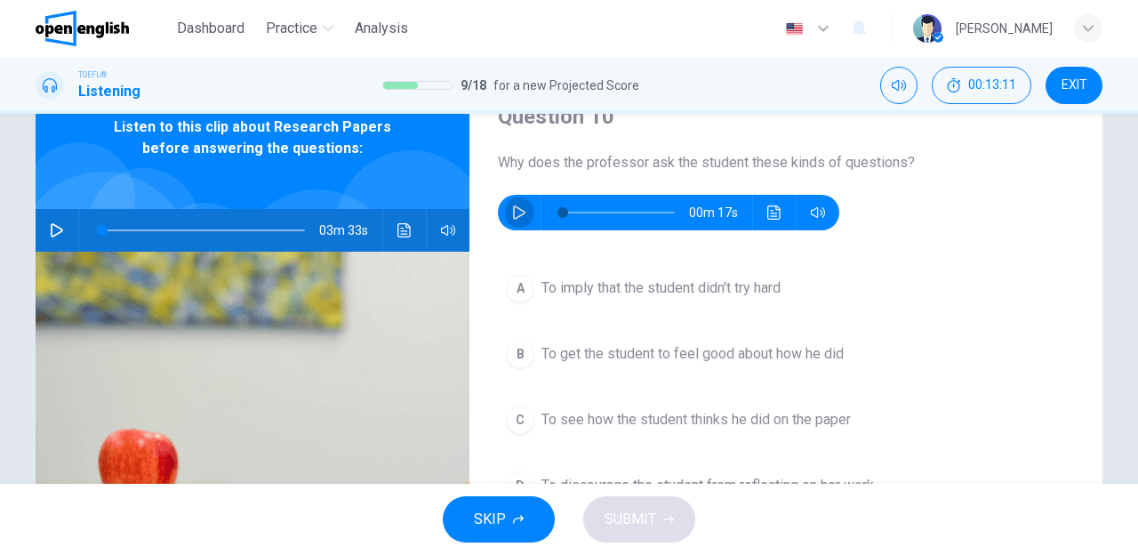
click at [513, 212] on icon "button" at bounding box center [519, 212] width 12 height 14
type input "*"
click at [513, 212] on icon "button" at bounding box center [519, 212] width 12 height 14
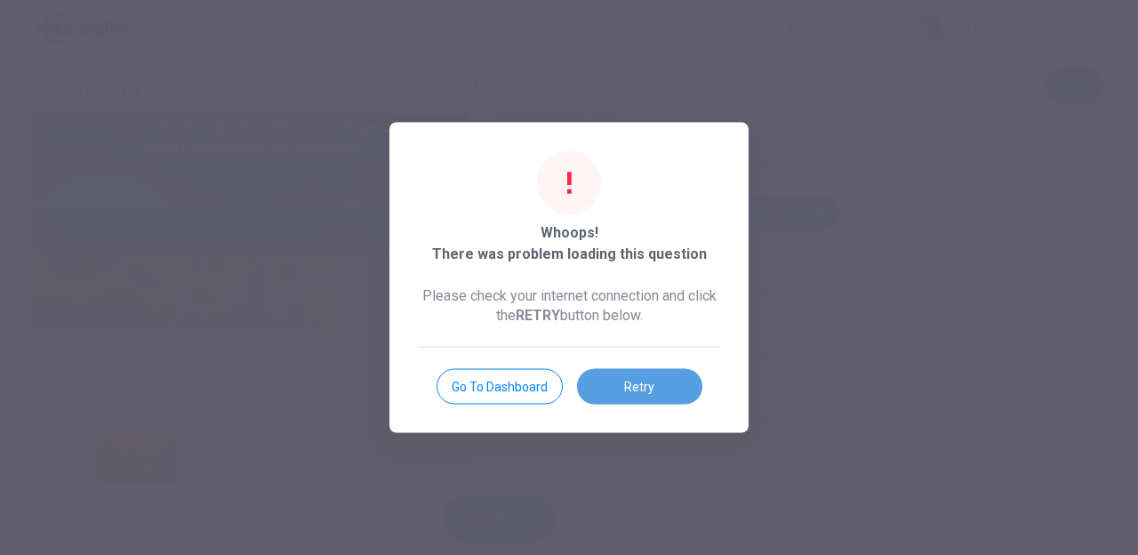
click at [631, 388] on button "Retry" at bounding box center [639, 387] width 125 height 36
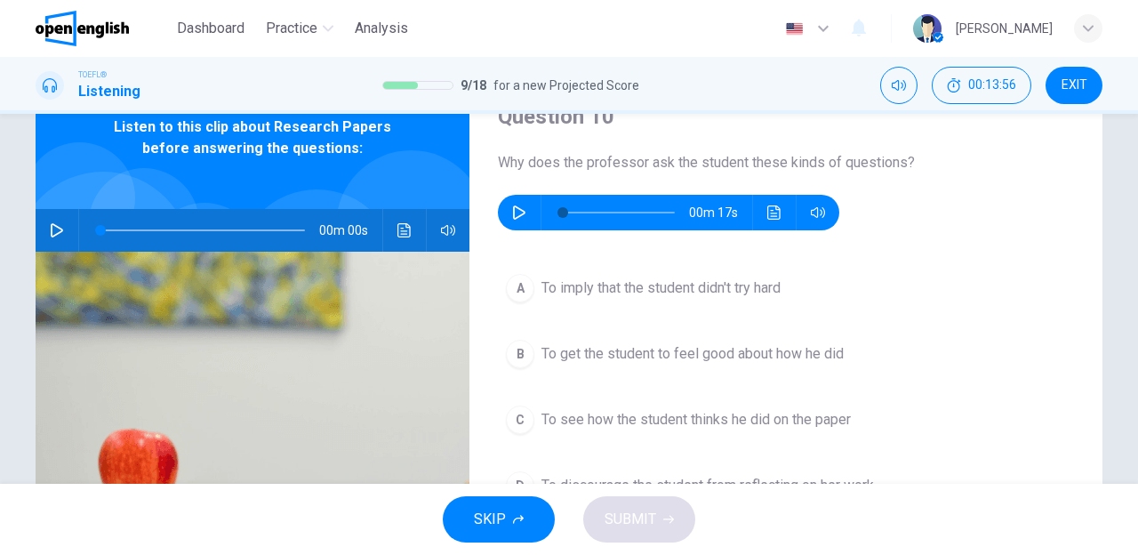
type input "*"
click at [631, 412] on span "To see how the student thinks he did on the paper" at bounding box center [697, 419] width 310 height 21
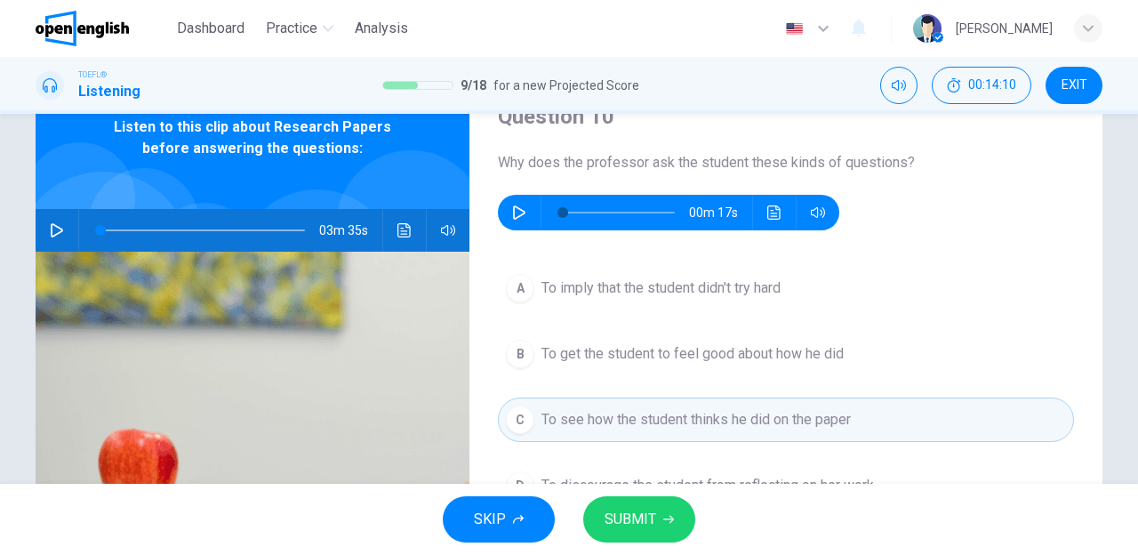
click at [631, 471] on button "D To discourage the student from reflecting on her work" at bounding box center [786, 485] width 576 height 44
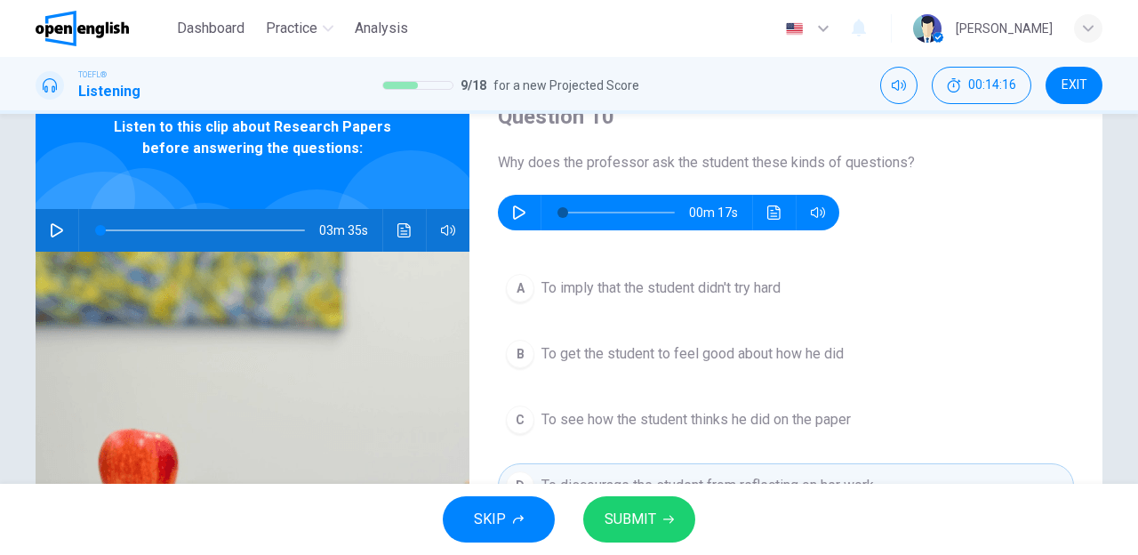
click at [875, 386] on div "A To imply that the student didn't try hard B To get the student to feel good a…" at bounding box center [786, 404] width 576 height 277
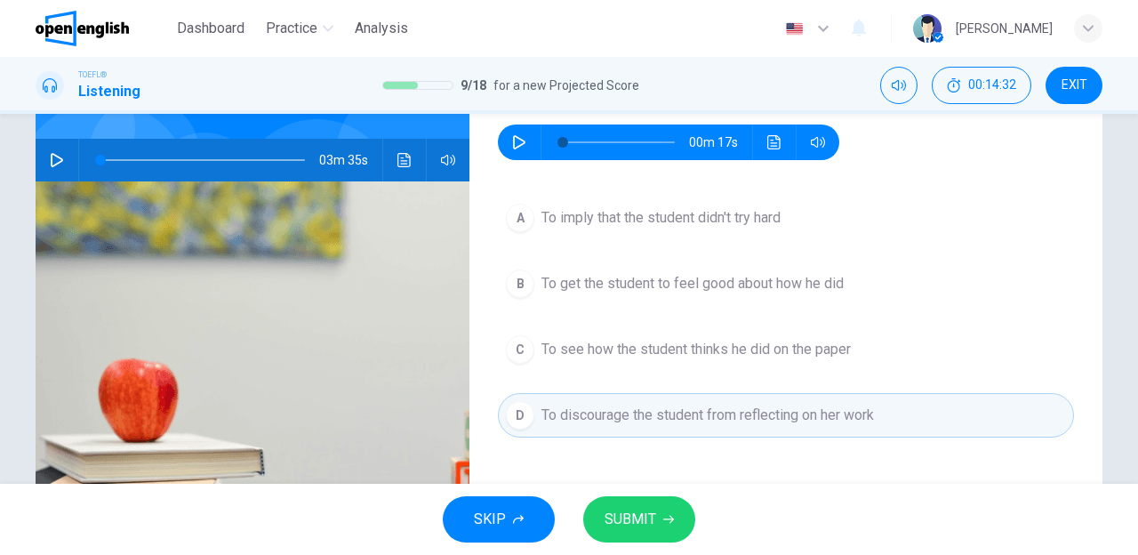
scroll to position [0, 0]
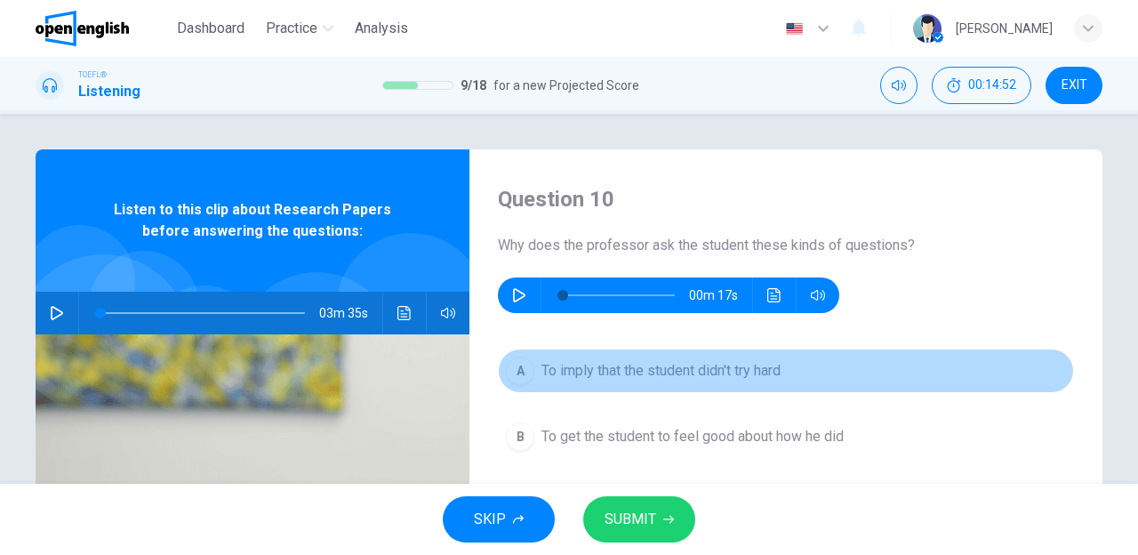
click at [514, 374] on div "A" at bounding box center [520, 371] width 28 height 28
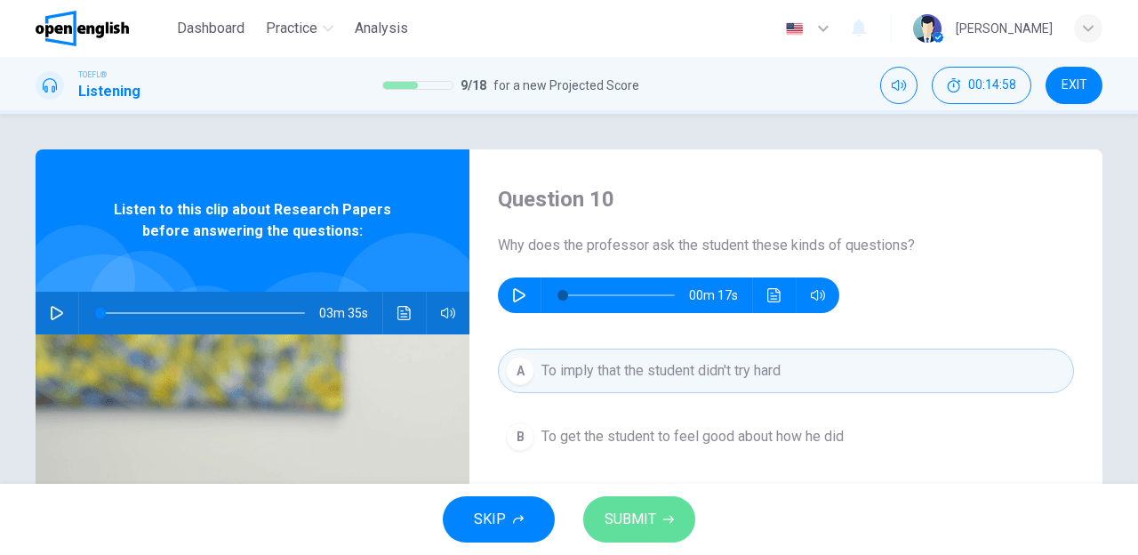
click at [617, 520] on span "SUBMIT" at bounding box center [631, 519] width 52 height 25
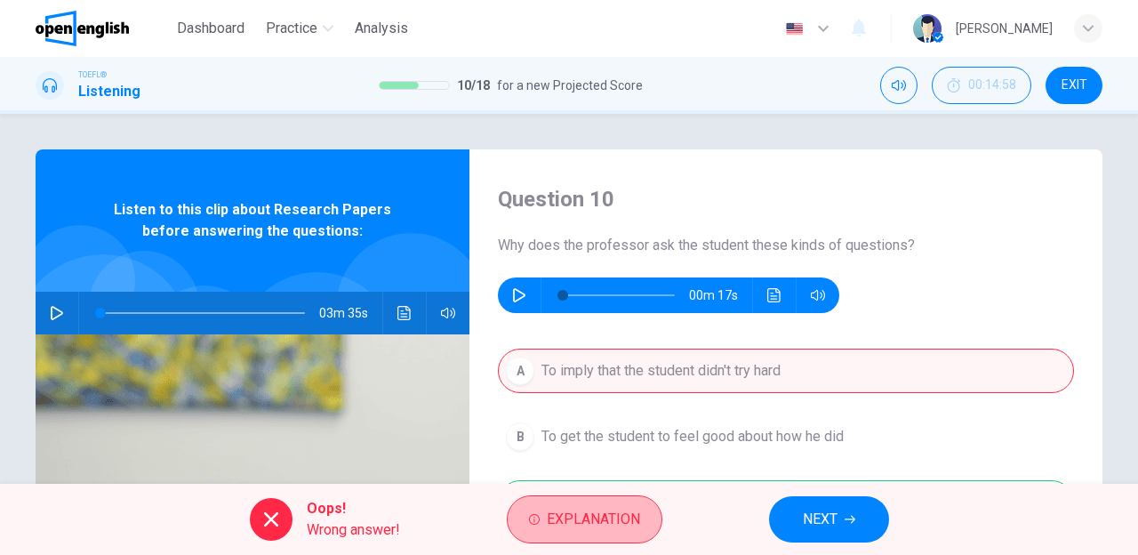
click at [617, 520] on span "Explanation" at bounding box center [593, 519] width 93 height 25
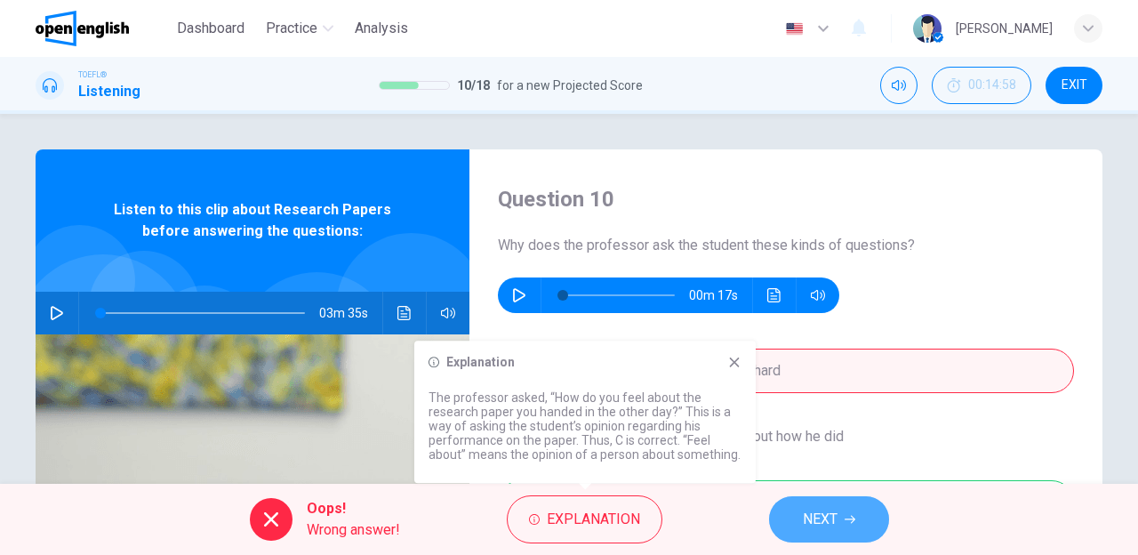
click at [804, 520] on span "NEXT" at bounding box center [820, 519] width 35 height 25
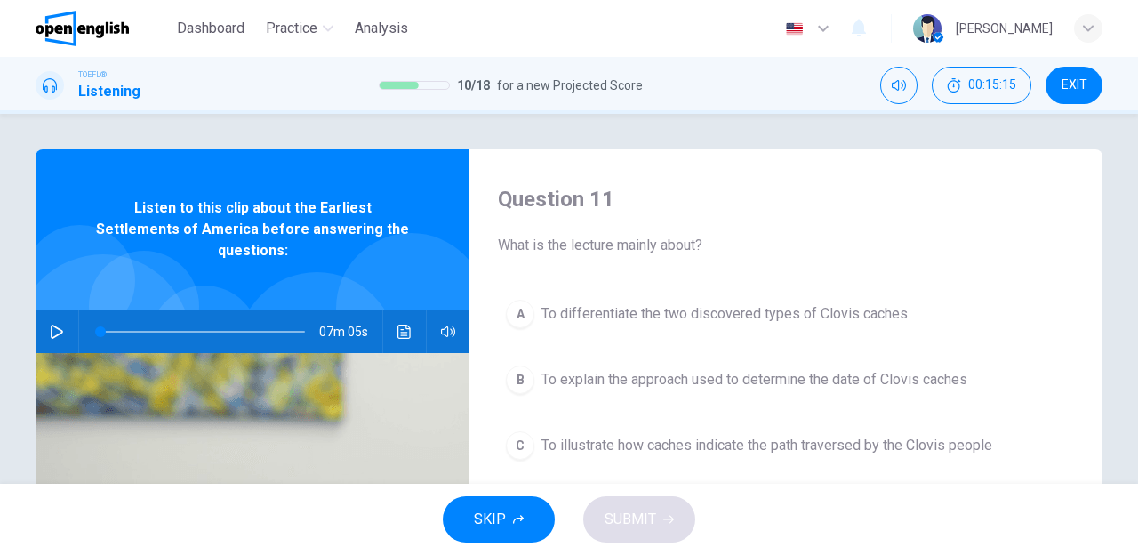
click at [57, 325] on icon "button" at bounding box center [57, 332] width 14 height 14
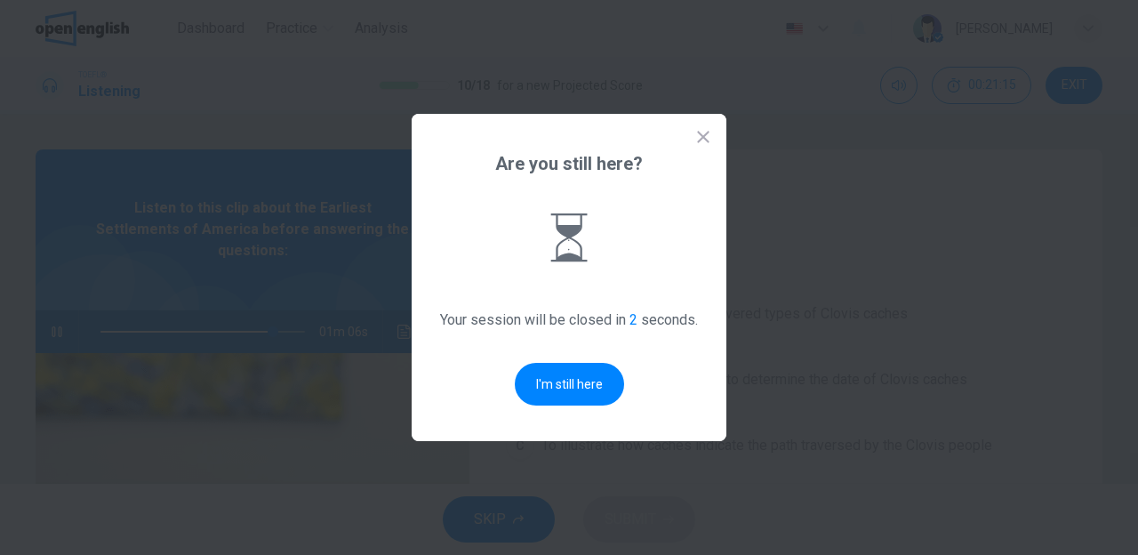
type input "**"
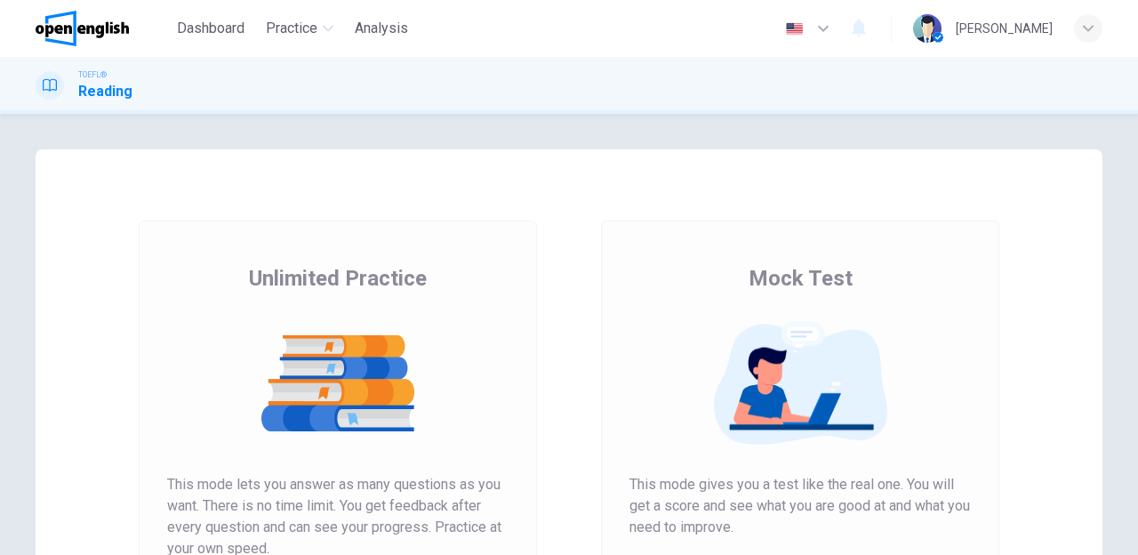
click at [167, 547] on span "This mode lets you answer as many questions as you want. There is no time limit…" at bounding box center [338, 516] width 342 height 85
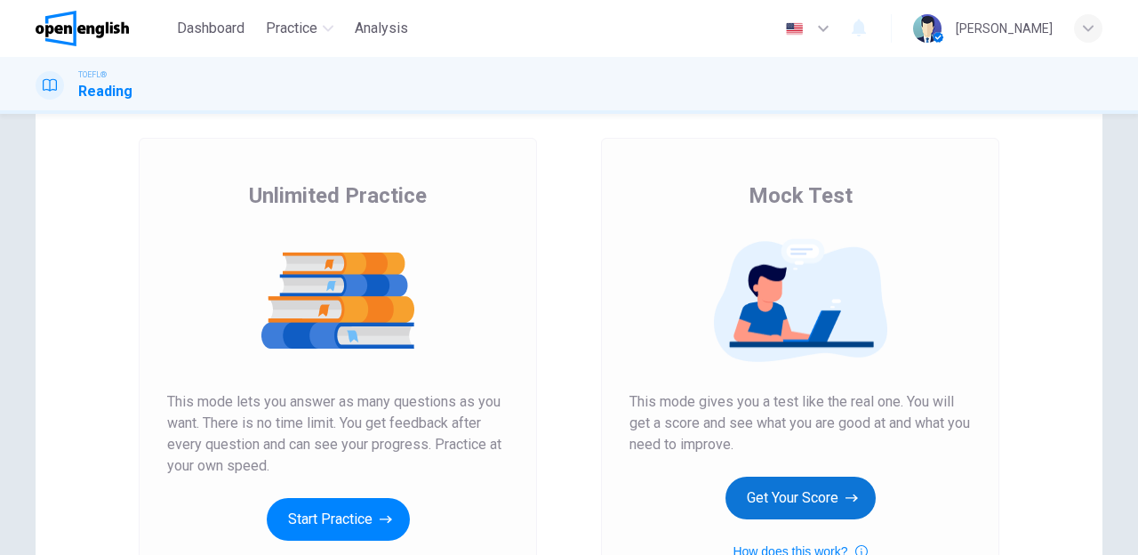
click at [796, 500] on button "Get Your Score" at bounding box center [801, 498] width 150 height 43
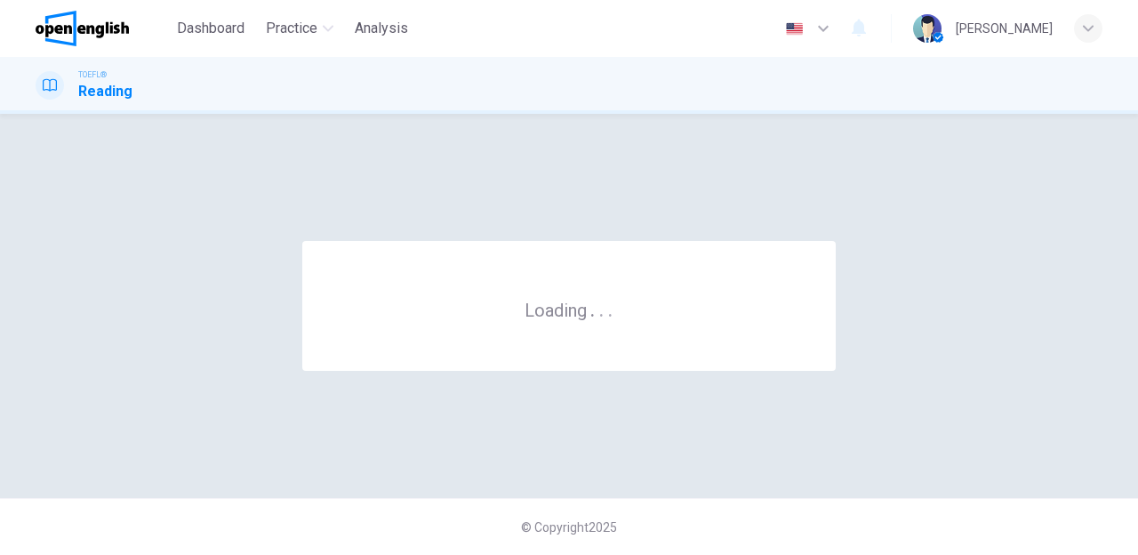
scroll to position [0, 0]
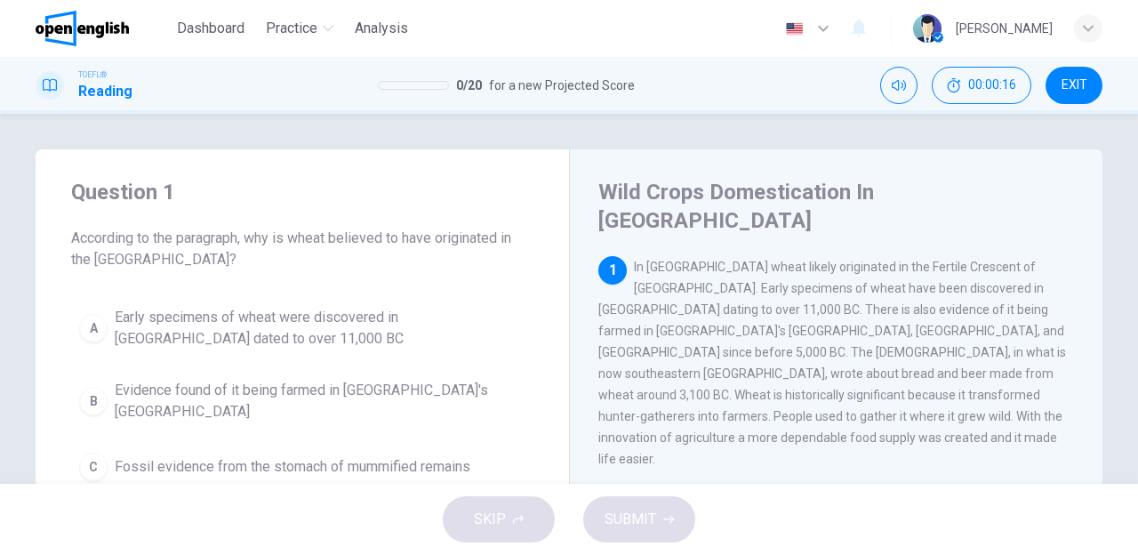
click at [446, 511] on div "SKIP SUBMIT" at bounding box center [569, 519] width 1138 height 71
click at [457, 511] on div "SKIP SUBMIT" at bounding box center [569, 519] width 1138 height 71
click at [1083, 84] on span "EXIT" at bounding box center [1075, 85] width 26 height 14
